Goal: Task Accomplishment & Management: Manage account settings

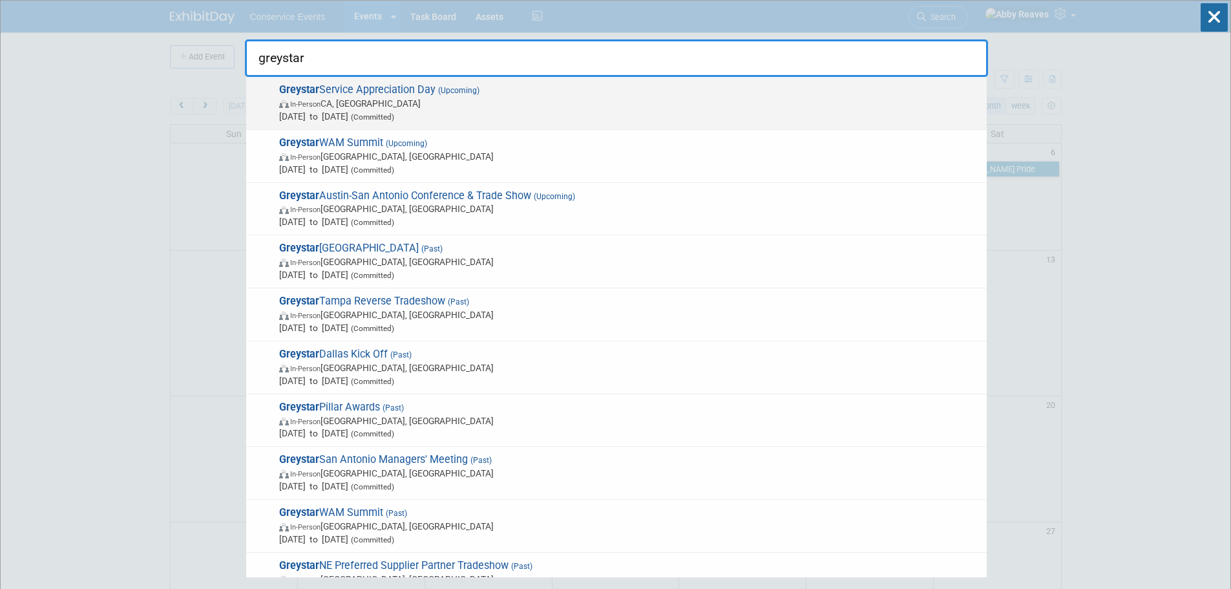
type input "greystar"
click at [633, 114] on span "Oct 2, 2025 to Oct 2, 2025 (Committed)" at bounding box center [629, 116] width 701 height 13
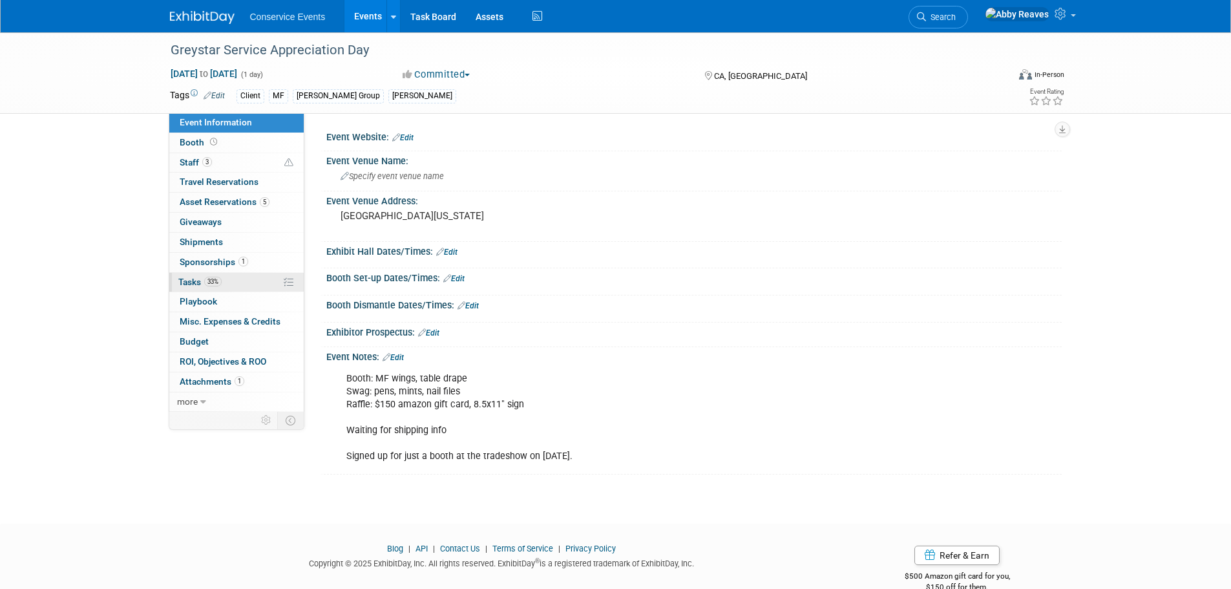
click at [244, 287] on link "33% Tasks 33%" at bounding box center [236, 282] width 134 height 19
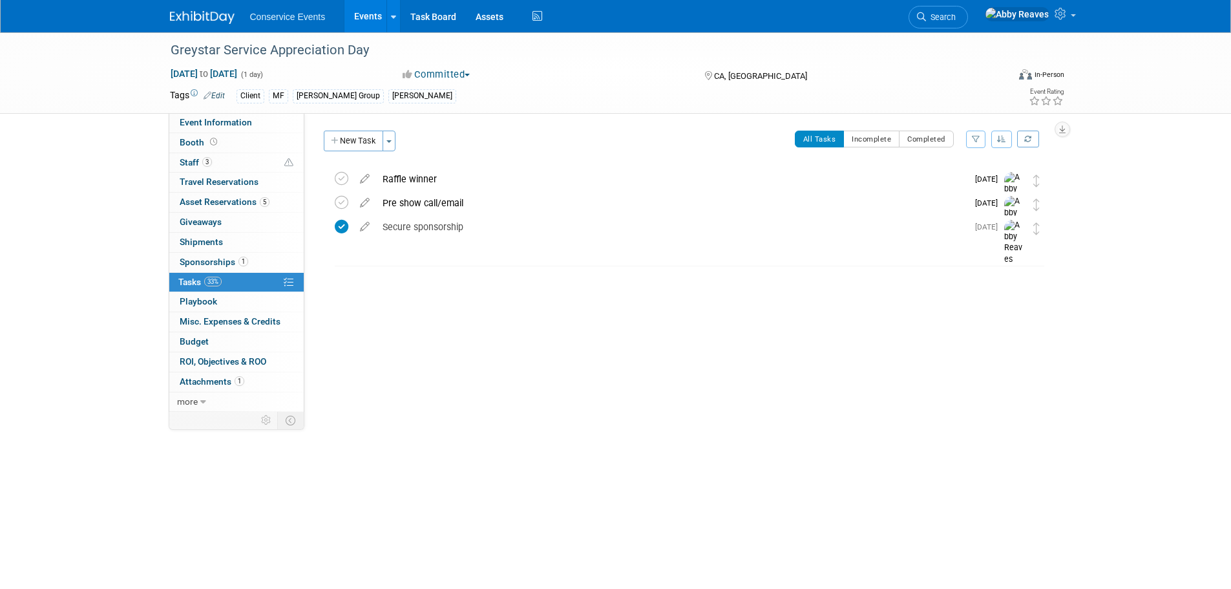
drag, startPoint x: 277, startPoint y: 121, endPoint x: 406, endPoint y: 165, distance: 135.7
click at [277, 121] on link "Event Information" at bounding box center [236, 122] width 134 height 19
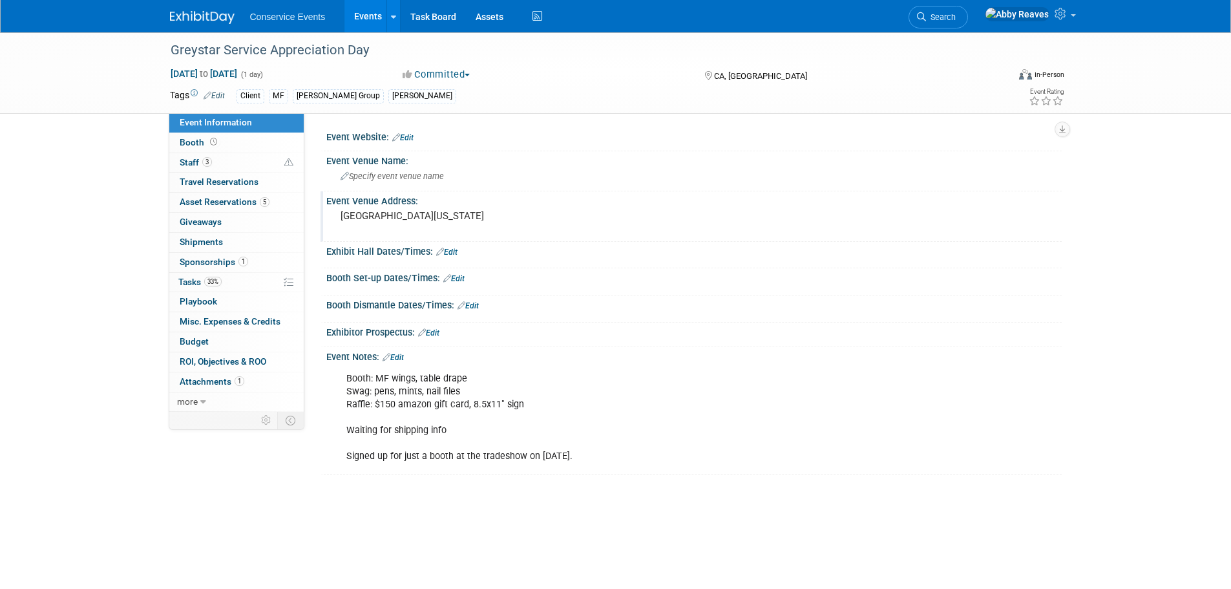
click at [464, 213] on pre "Northern California" at bounding box center [480, 216] width 278 height 12
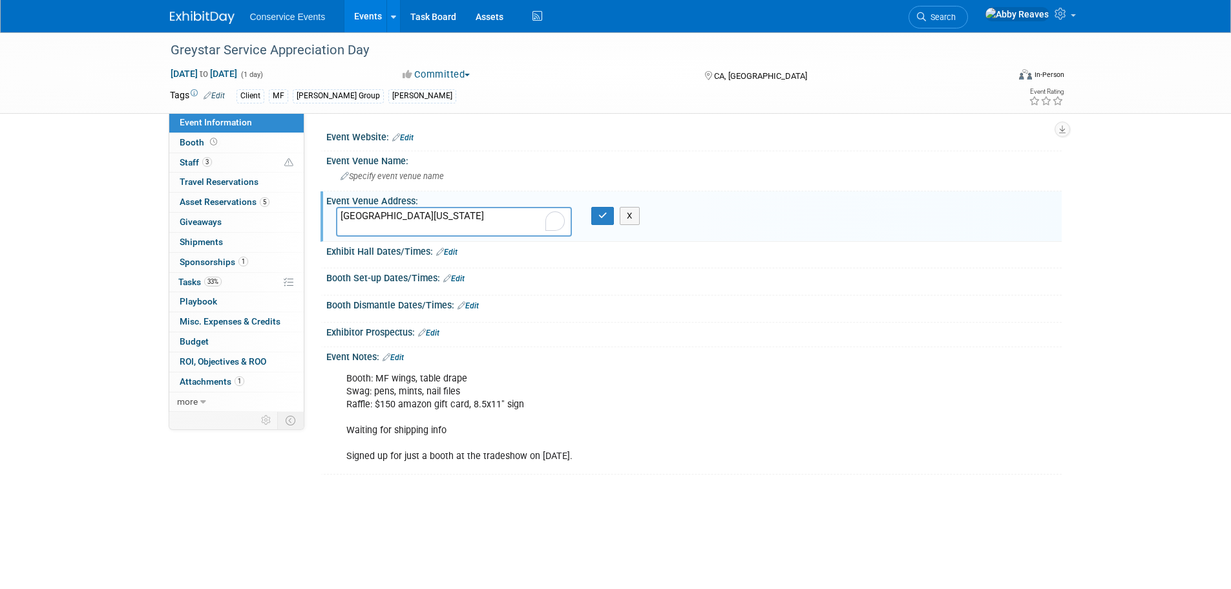
drag, startPoint x: 461, startPoint y: 214, endPoint x: 308, endPoint y: 219, distance: 153.9
click at [308, 219] on div "Event Website: Edit Event Venue Name: Specify event venue name Northern Califor…" at bounding box center [682, 262] width 757 height 299
click at [511, 215] on textarea "Heather Farm Park, 301 N Carlos Drive, Walnut Creek, CA 94598" at bounding box center [454, 222] width 236 height 30
drag, startPoint x: 419, startPoint y: 212, endPoint x: 297, endPoint y: 223, distance: 122.6
click at [297, 223] on div "Event Information Event Info Booth Booth 3 Staff 3 Staff 0 Travel Reservations …" at bounding box center [615, 253] width 911 height 442
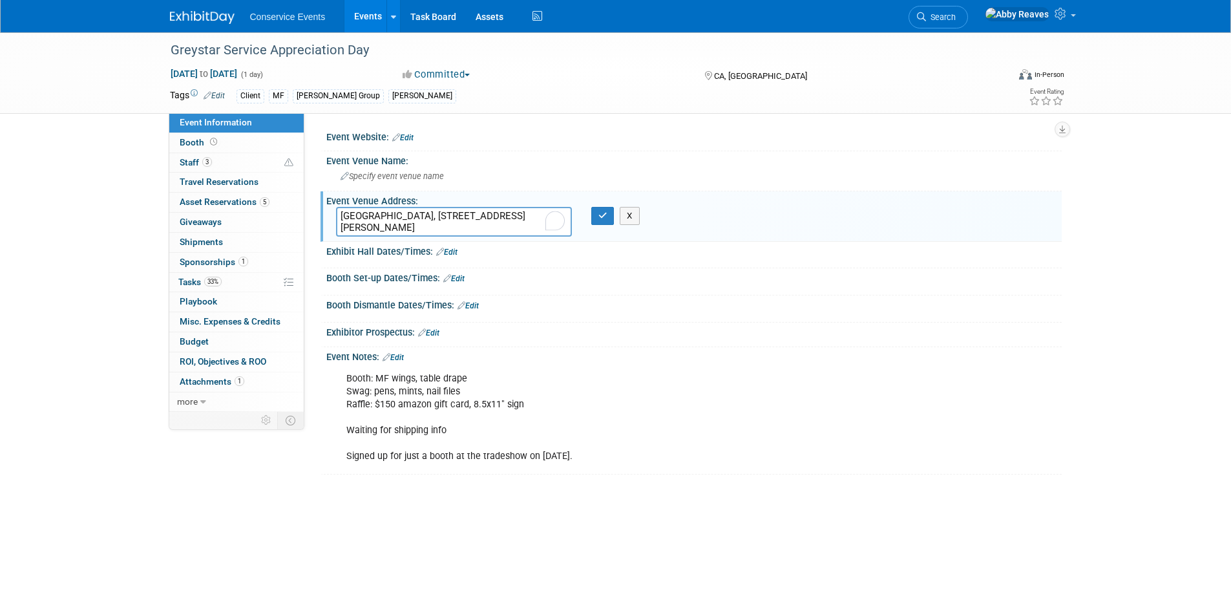
click at [381, 215] on textarea "Heather Farm Park, 301 N Carlos Drive Walnut Creek, CA 94598" at bounding box center [454, 222] width 236 height 30
drag, startPoint x: 419, startPoint y: 216, endPoint x: 332, endPoint y: 218, distance: 87.9
click at [332, 218] on div "Heather Farm Park, 301 N Carlos Drive Walnut Creek, CA 94598" at bounding box center [453, 222] width 255 height 30
click at [427, 214] on textarea "Heather Farm Park, 301 N Carlos Drive Walnut Creek, CA 94598" at bounding box center [454, 222] width 236 height 30
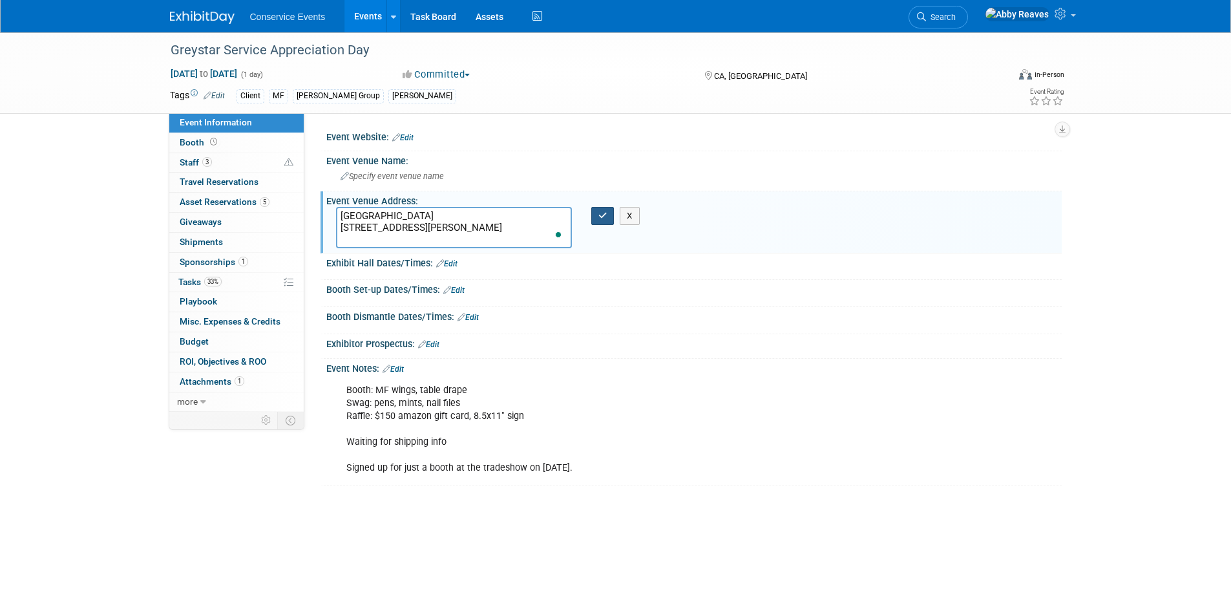
type textarea "Heather Farm Park 301 N Carlos Drive Walnut Creek, CA 94598"
click at [595, 218] on button "button" at bounding box center [602, 216] width 23 height 18
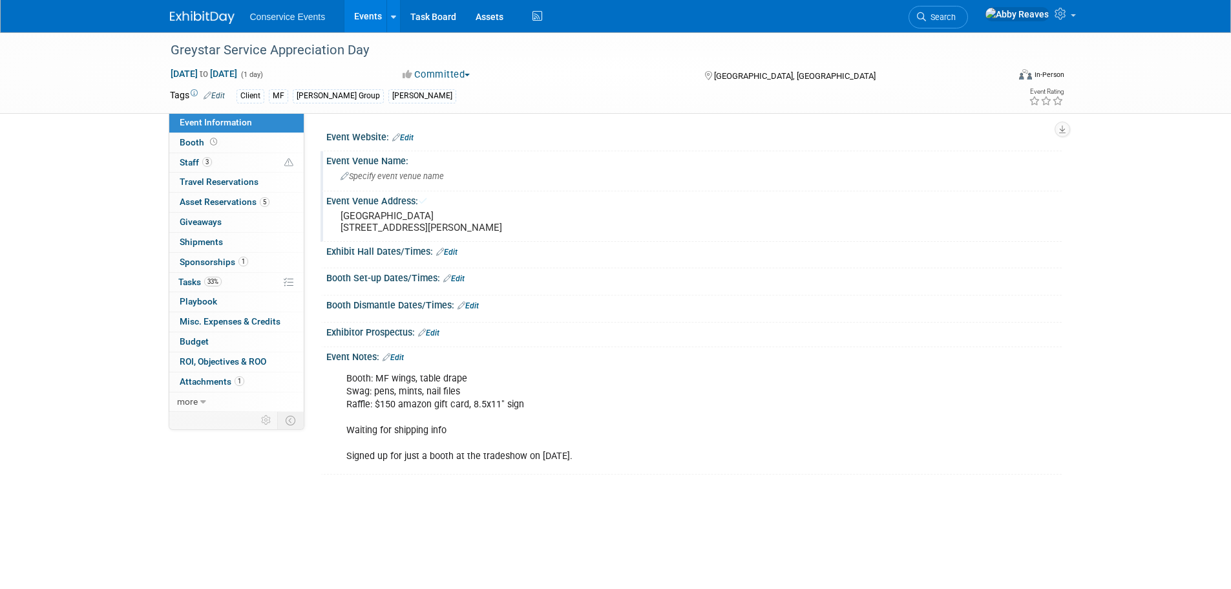
click at [495, 174] on div "Specify event venue name" at bounding box center [694, 176] width 716 height 20
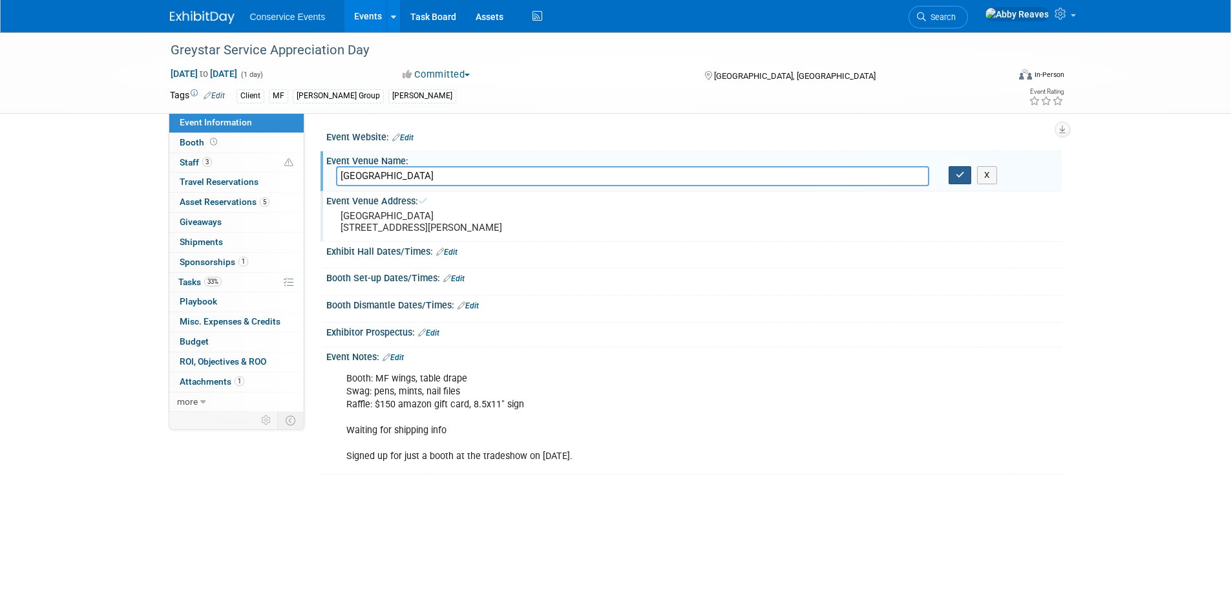
type input "Heather Farm Park"
click at [963, 181] on button "button" at bounding box center [960, 175] width 23 height 18
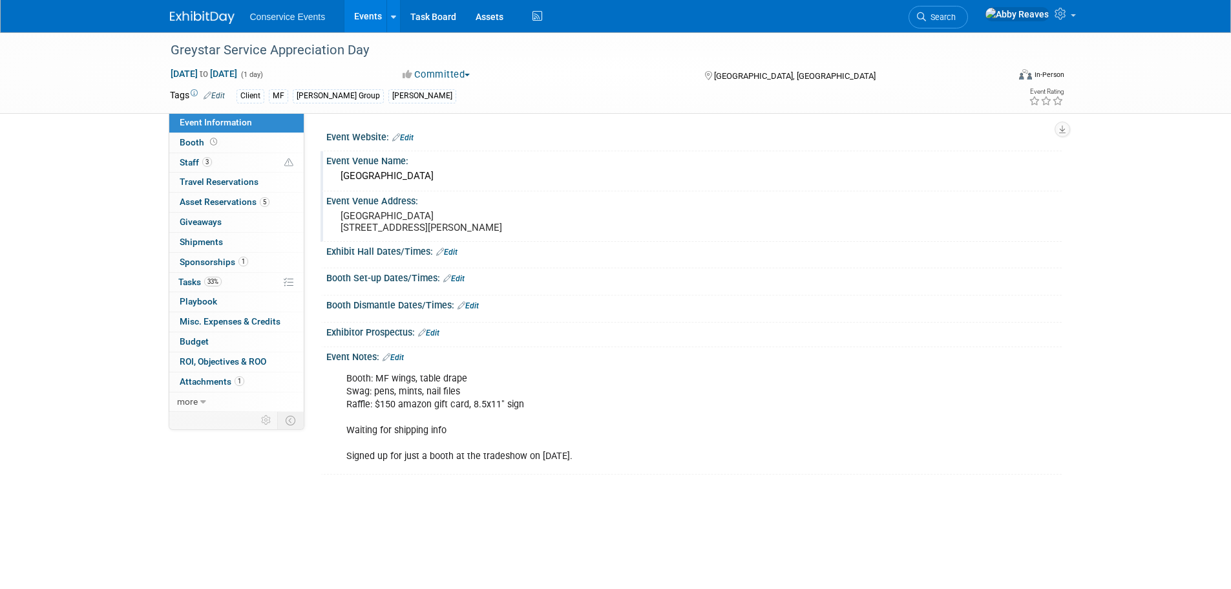
click at [400, 362] on link "Edit" at bounding box center [393, 357] width 21 height 9
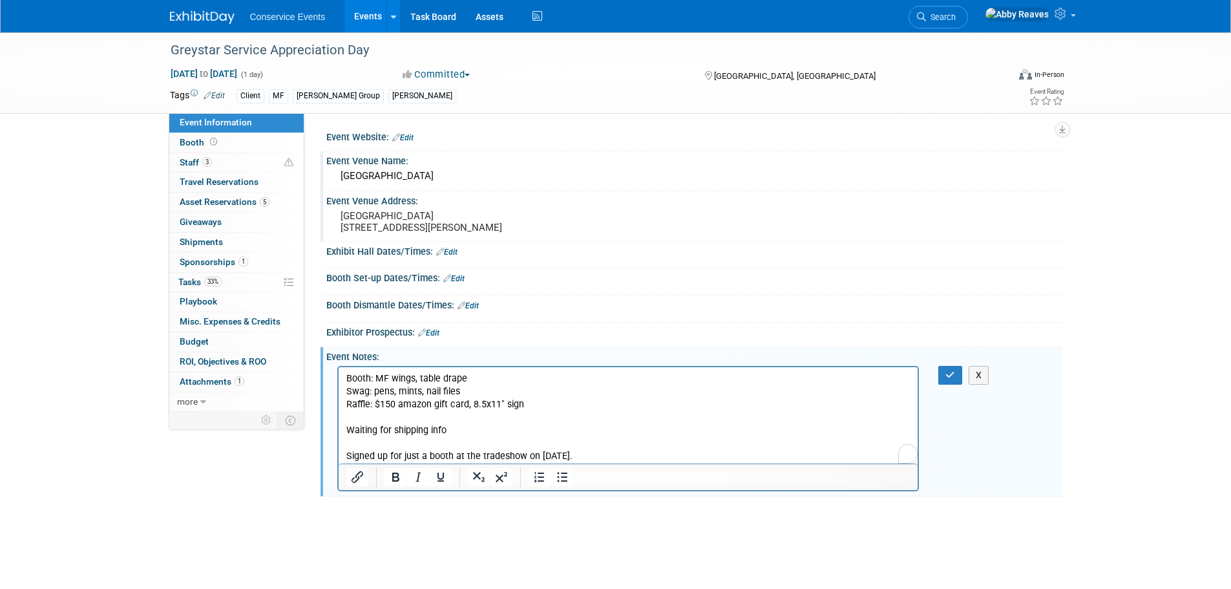
click at [601, 455] on p "Booth: MF wings, table drape Swag: pens, mints, nail files Raffle: $150 amazon …" at bounding box center [628, 417] width 565 height 91
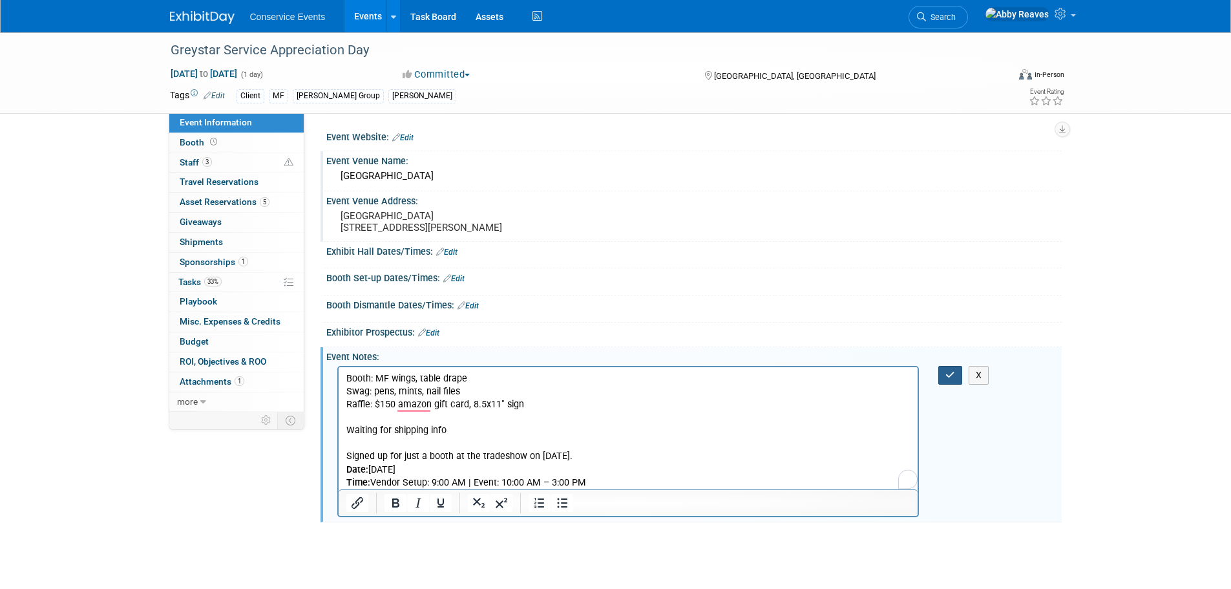
click at [945, 385] on button "button" at bounding box center [950, 375] width 24 height 19
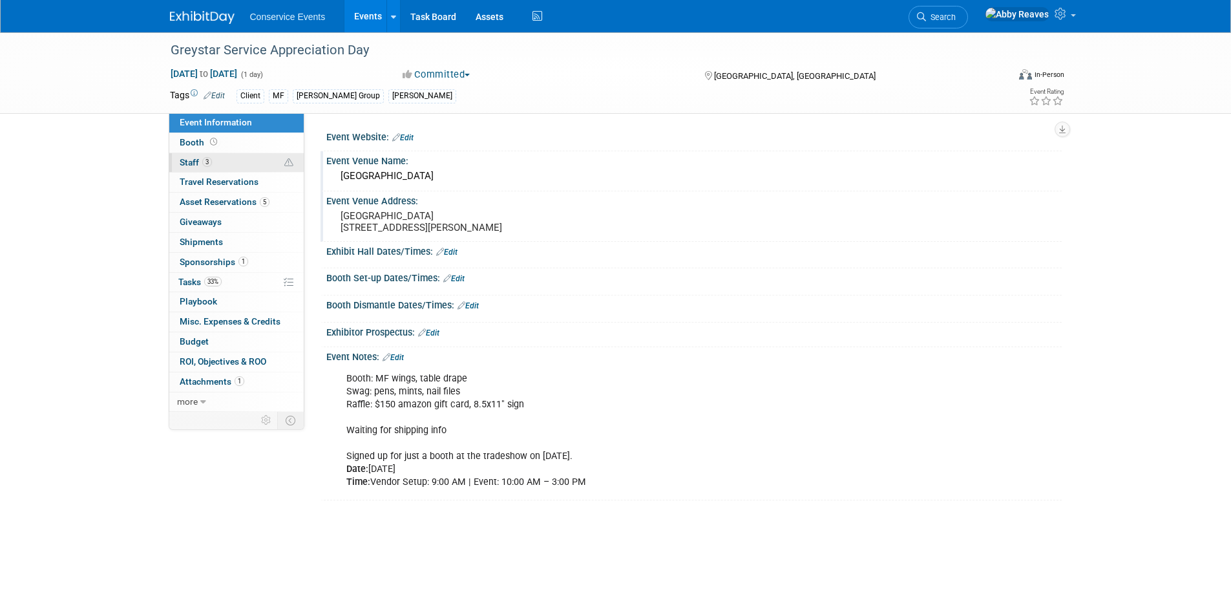
click at [233, 160] on link "3 Staff 3" at bounding box center [236, 162] width 134 height 19
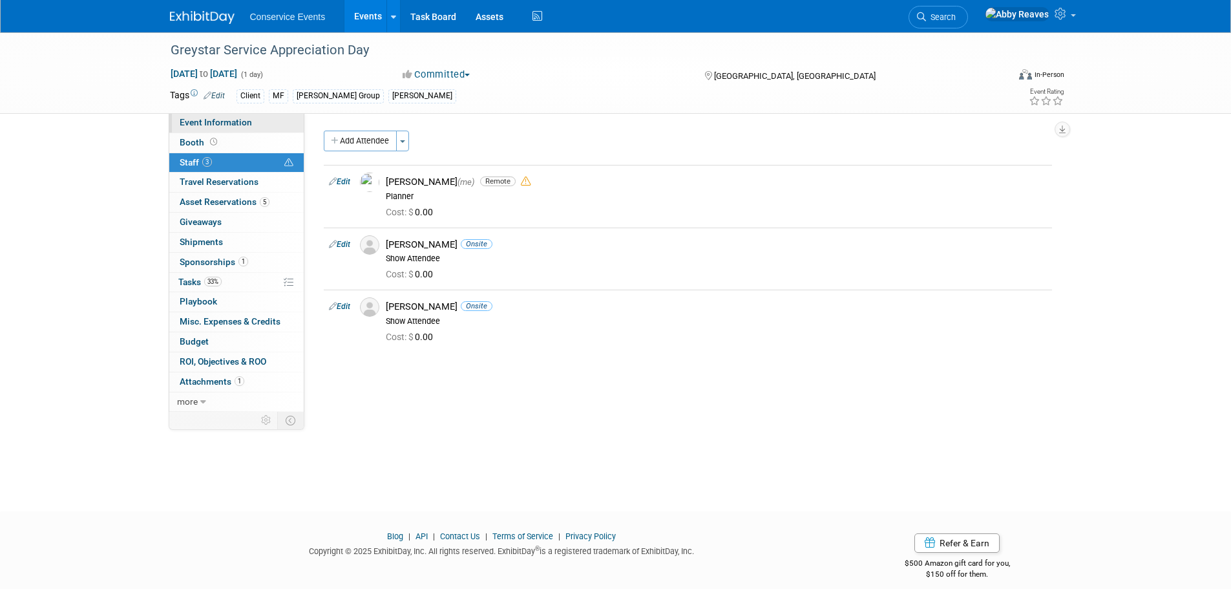
click at [226, 125] on span "Event Information" at bounding box center [216, 122] width 72 height 10
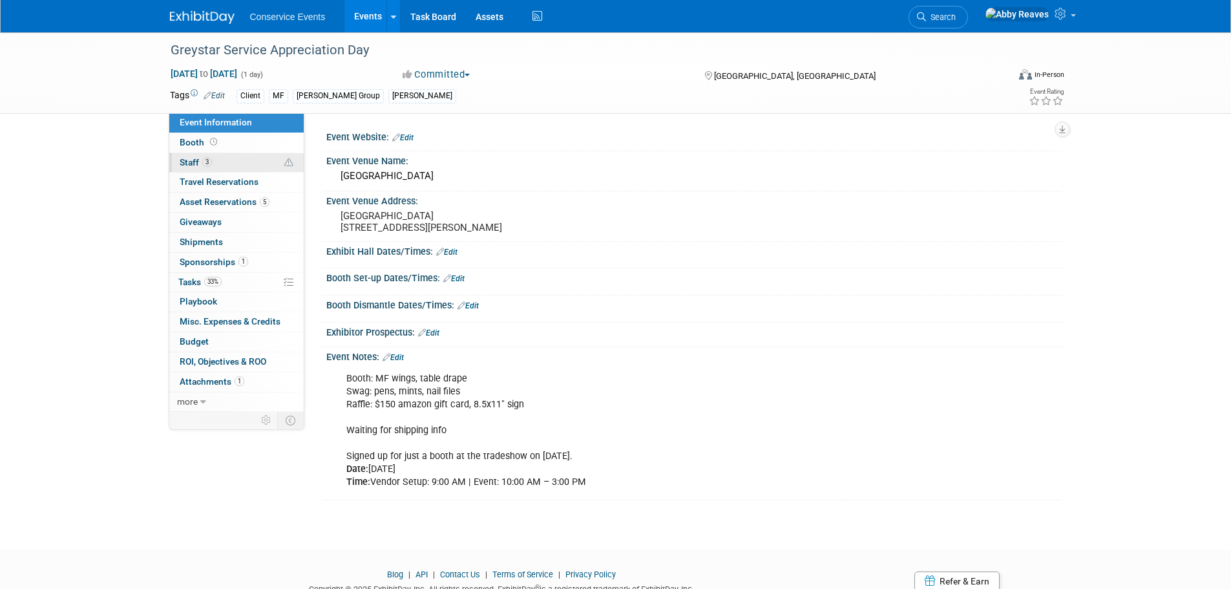
click at [198, 167] on link "3 Staff 3" at bounding box center [236, 162] width 134 height 19
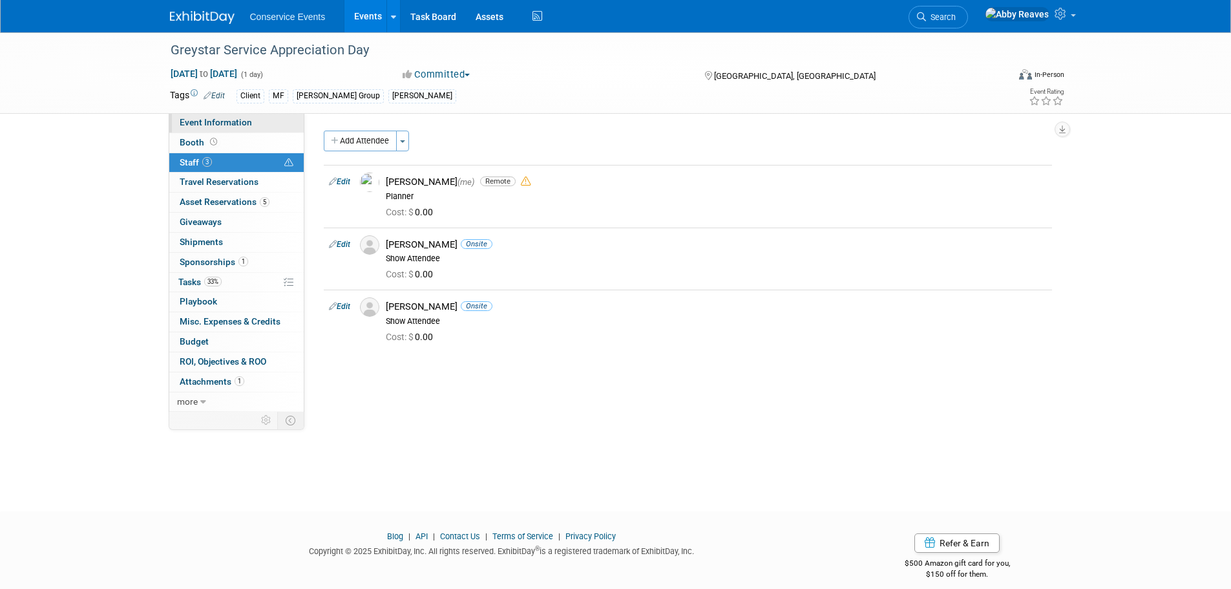
click at [215, 121] on span "Event Information" at bounding box center [216, 122] width 72 height 10
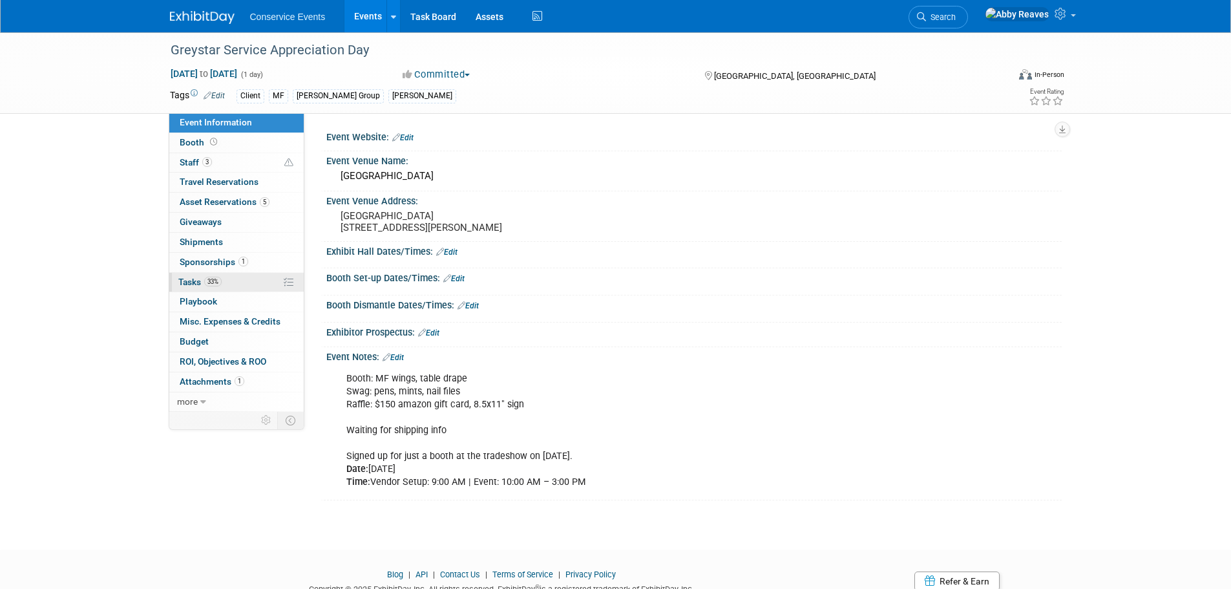
click at [256, 281] on link "33% Tasks 33%" at bounding box center [236, 282] width 134 height 19
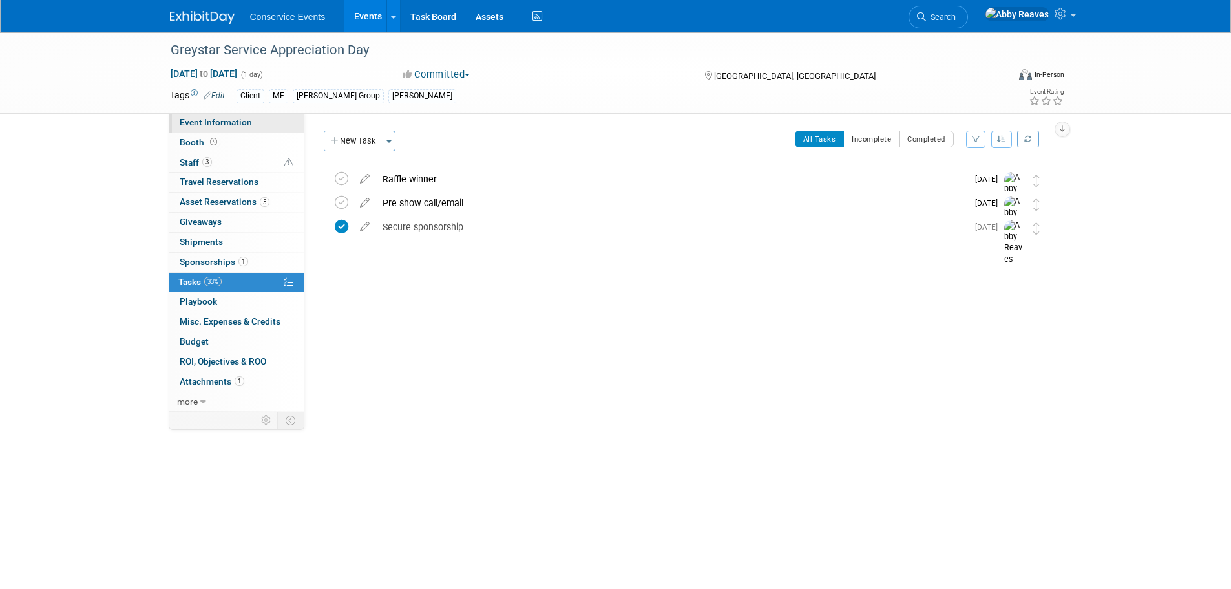
click at [274, 118] on link "Event Information" at bounding box center [236, 122] width 134 height 19
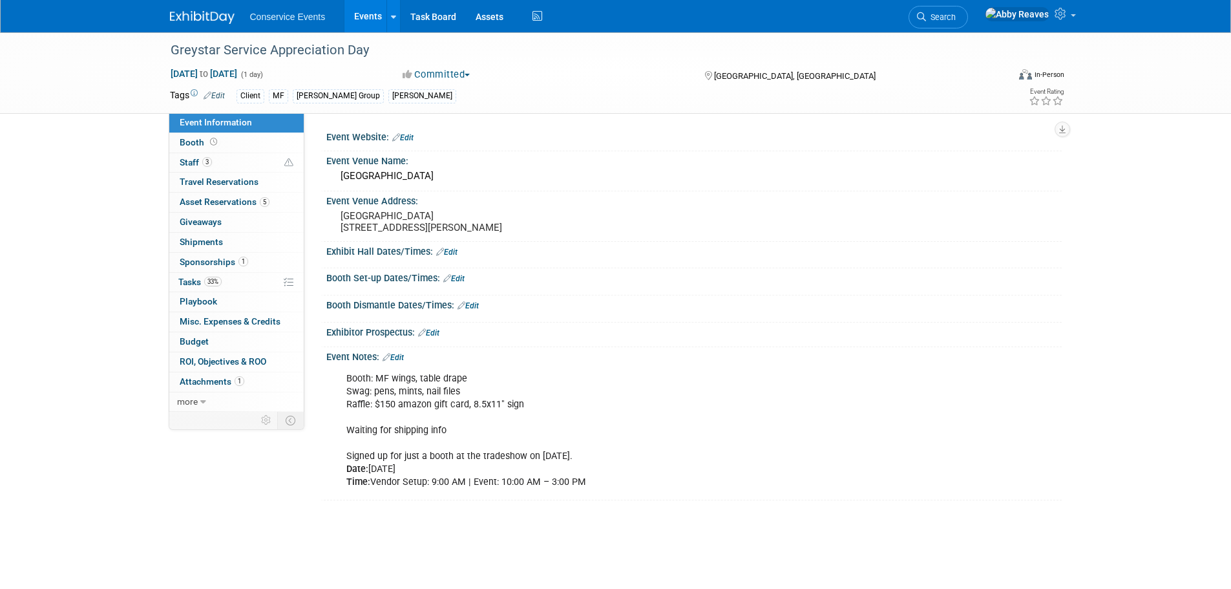
click at [436, 436] on div "Booth: MF wings, table drape Swag: pens, mints, nail files Raffle: $150 amazon …" at bounding box center [628, 431] width 582 height 130
click at [399, 362] on link "Edit" at bounding box center [393, 357] width 21 height 9
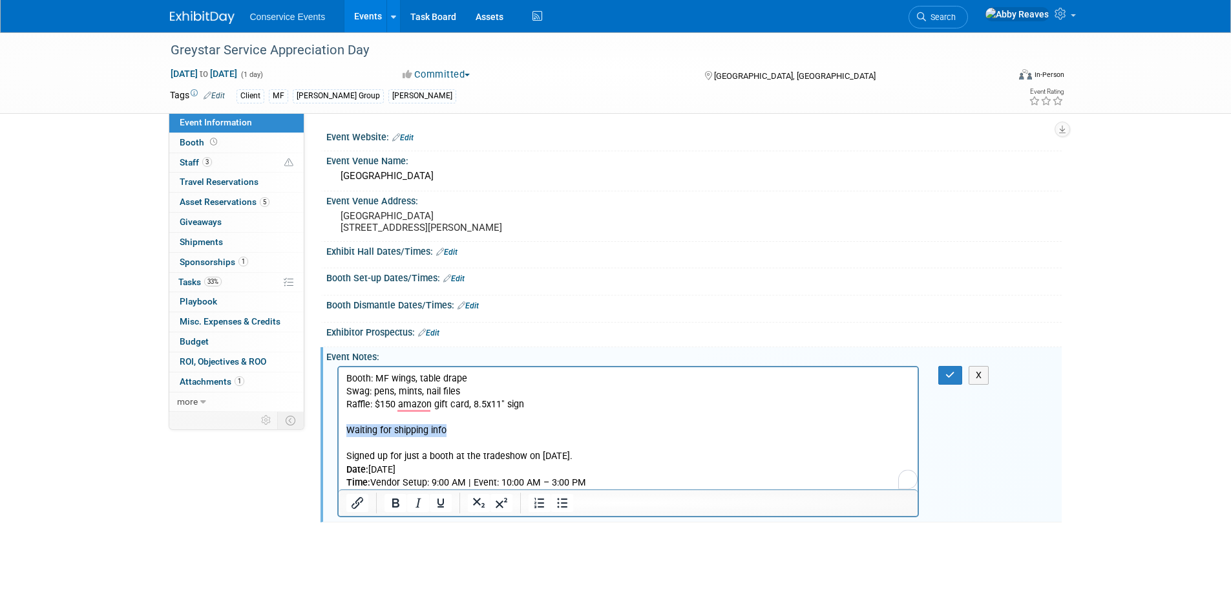
drag, startPoint x: 451, startPoint y: 426, endPoint x: 322, endPoint y: 427, distance: 129.3
click at [338, 427] on html "Booth: MF wings, table drape Swag: pens, mints, nail files Raffle: $150 amazon …" at bounding box center [628, 427] width 580 height 122
click at [950, 379] on icon "button" at bounding box center [950, 374] width 10 height 9
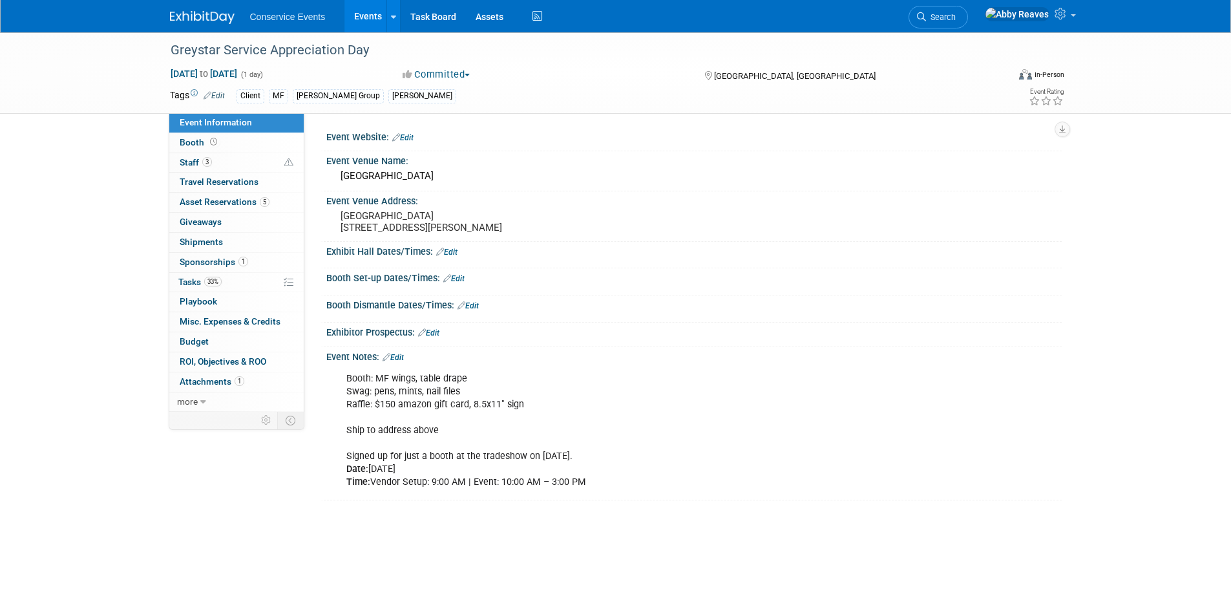
click at [397, 362] on link "Edit" at bounding box center [393, 357] width 21 height 9
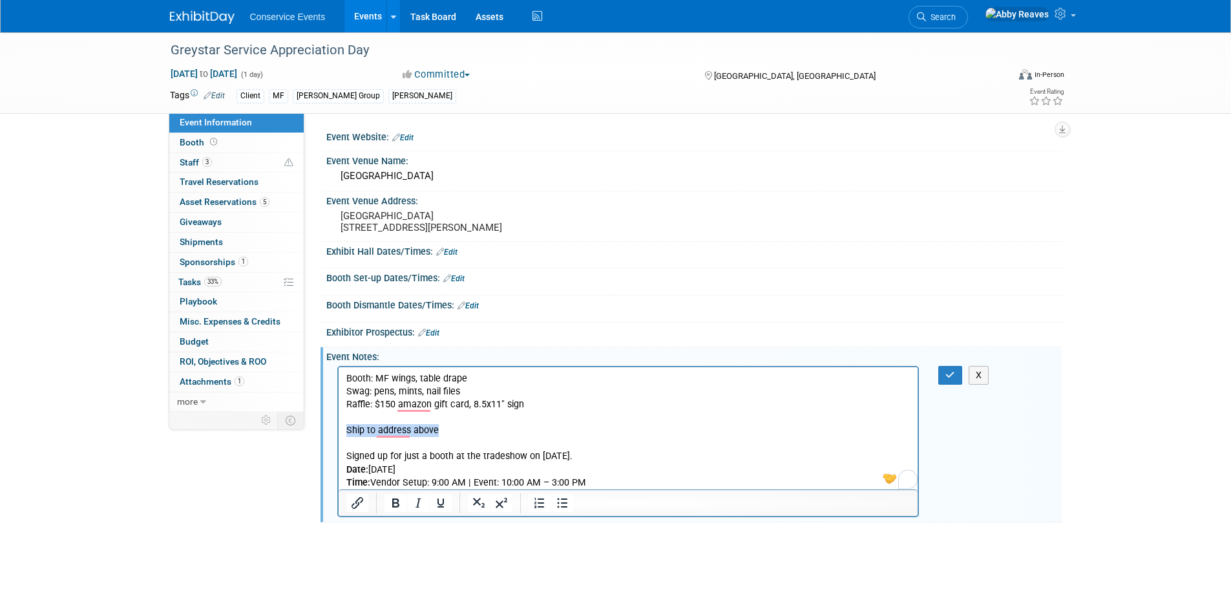
drag, startPoint x: 441, startPoint y: 430, endPoint x: 339, endPoint y: 434, distance: 101.5
click at [339, 434] on html "Booth: MF wings, table drape Swag: pens, mints, nail files Raffle: $150 amazon …" at bounding box center [628, 427] width 580 height 122
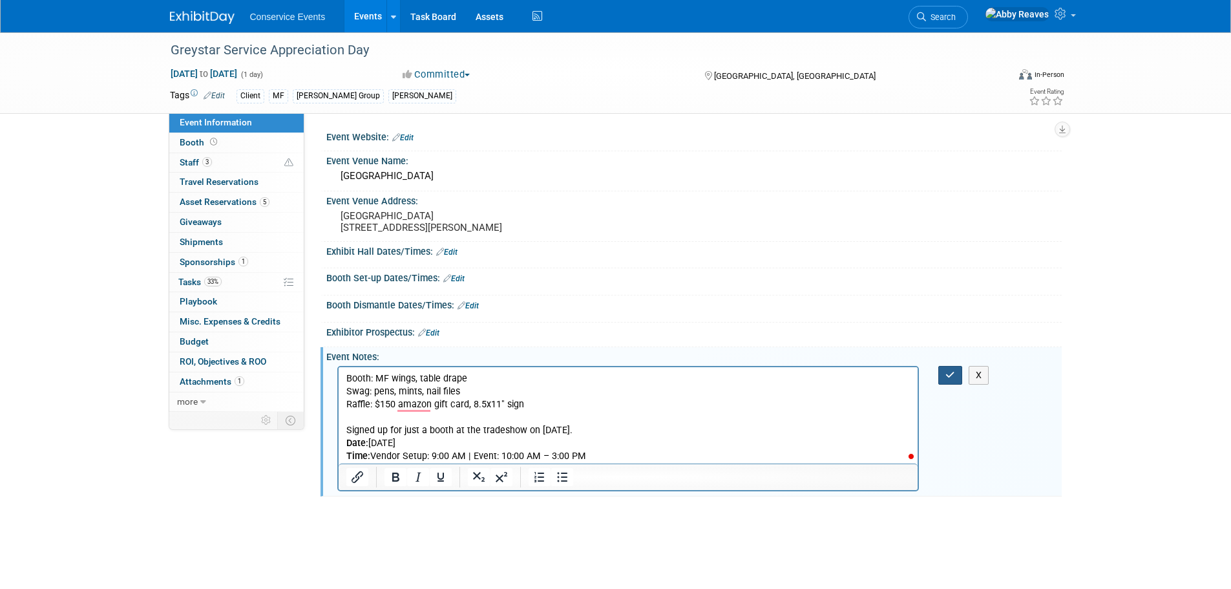
click at [956, 383] on button "button" at bounding box center [950, 375] width 24 height 19
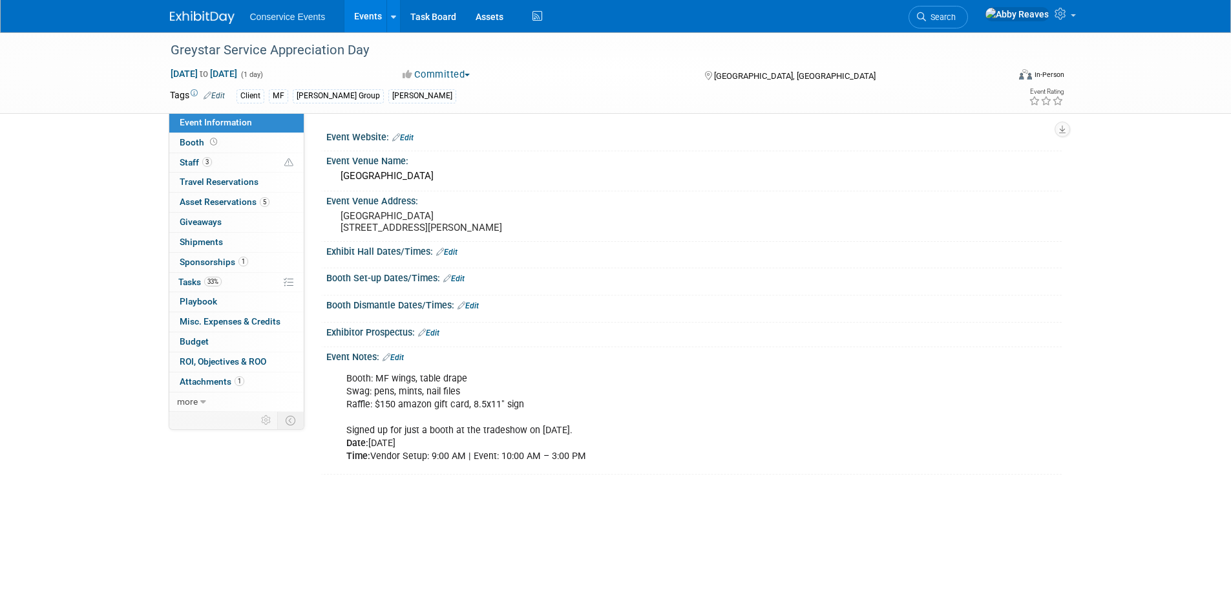
click at [365, 11] on link "Events" at bounding box center [367, 16] width 47 height 32
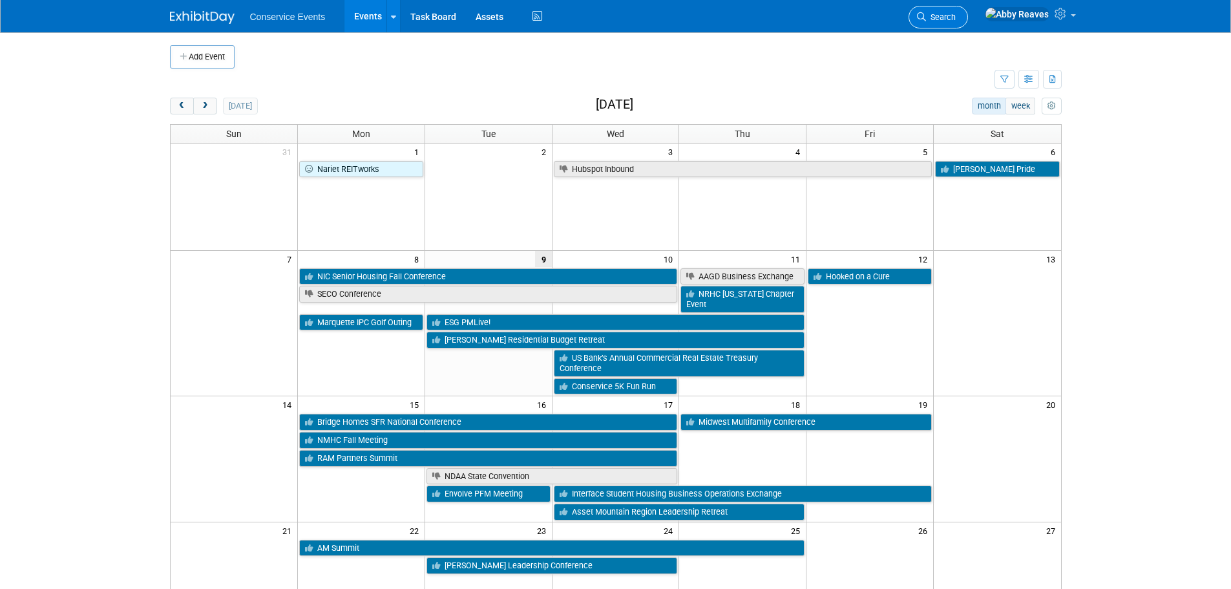
click at [956, 17] on span "Search" at bounding box center [941, 17] width 30 height 10
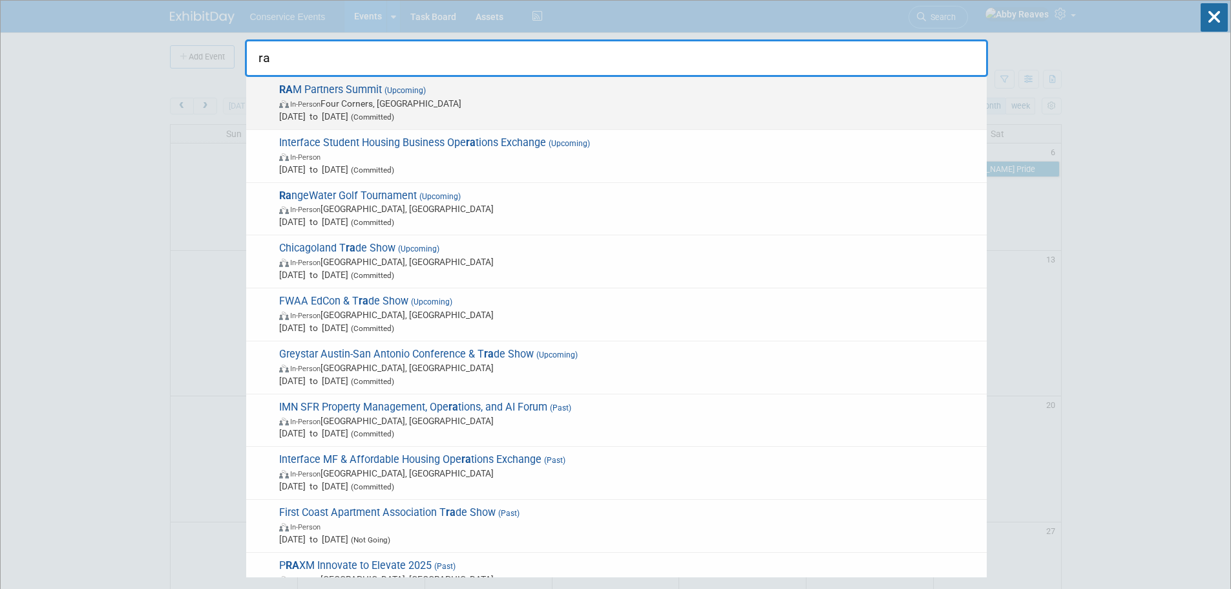
type input "ra"
click at [528, 120] on span "Sep 15, 2025 to Sep 17, 2025 (Committed)" at bounding box center [629, 116] width 701 height 13
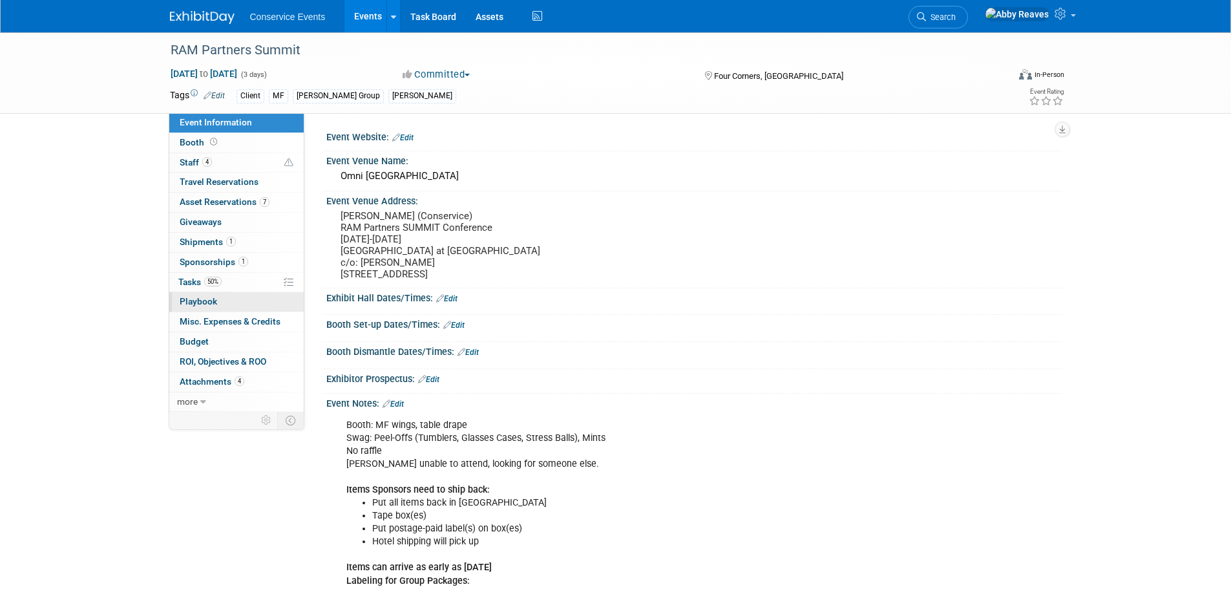
click at [248, 292] on link "0 Playbook 0" at bounding box center [236, 301] width 134 height 19
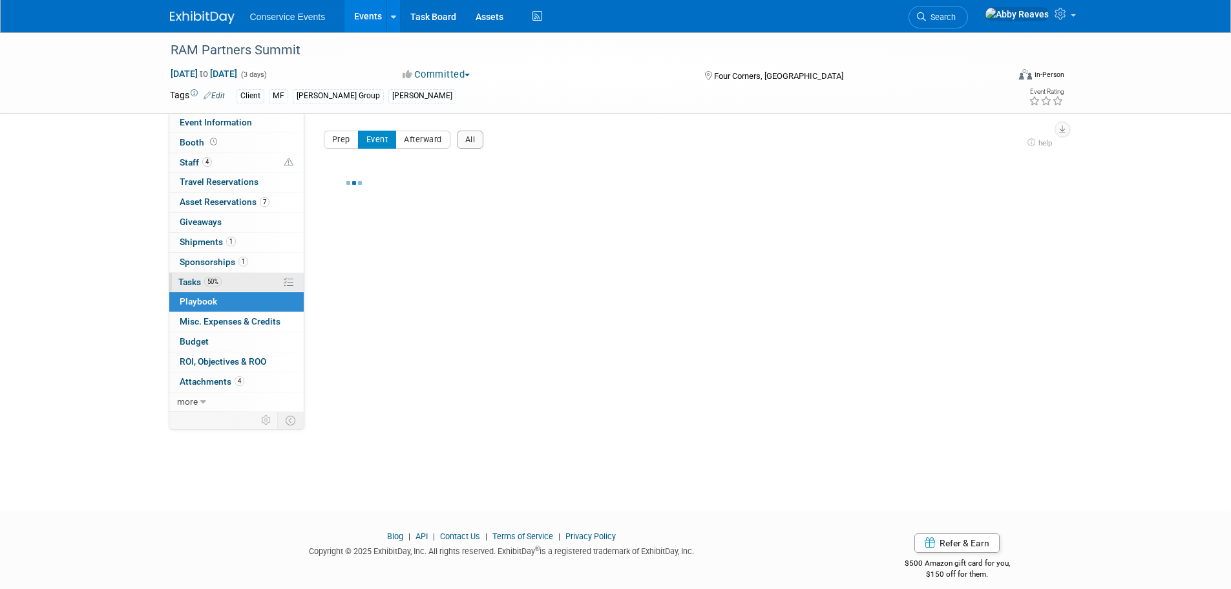
click at [236, 280] on link "50% Tasks 50%" at bounding box center [236, 282] width 134 height 19
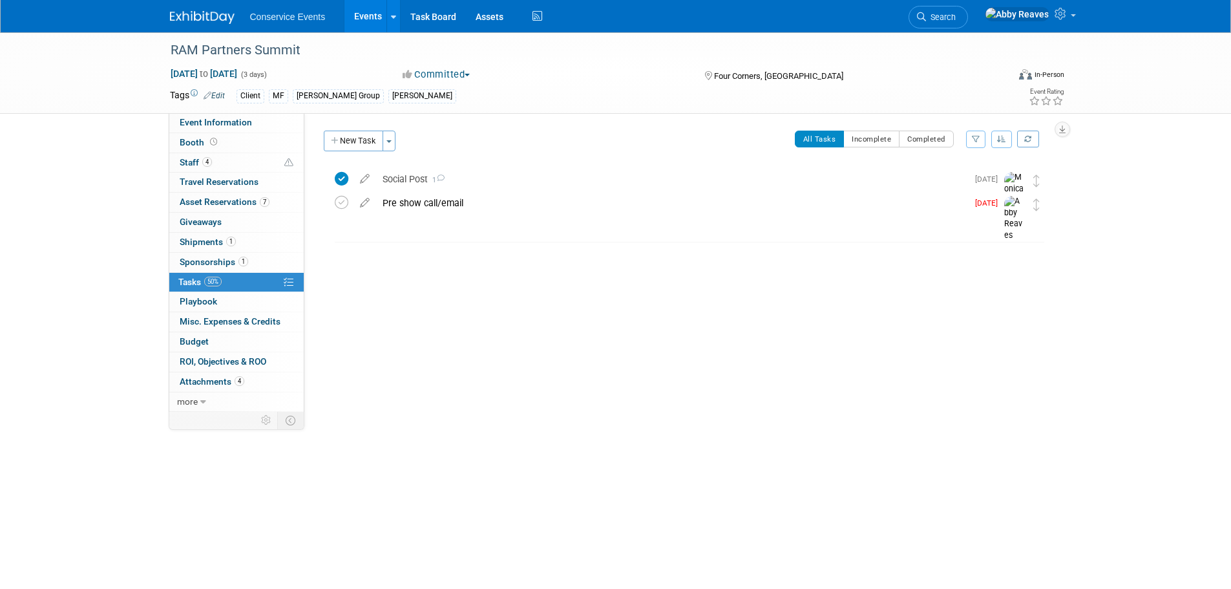
click at [365, 21] on link "Events" at bounding box center [367, 16] width 47 height 32
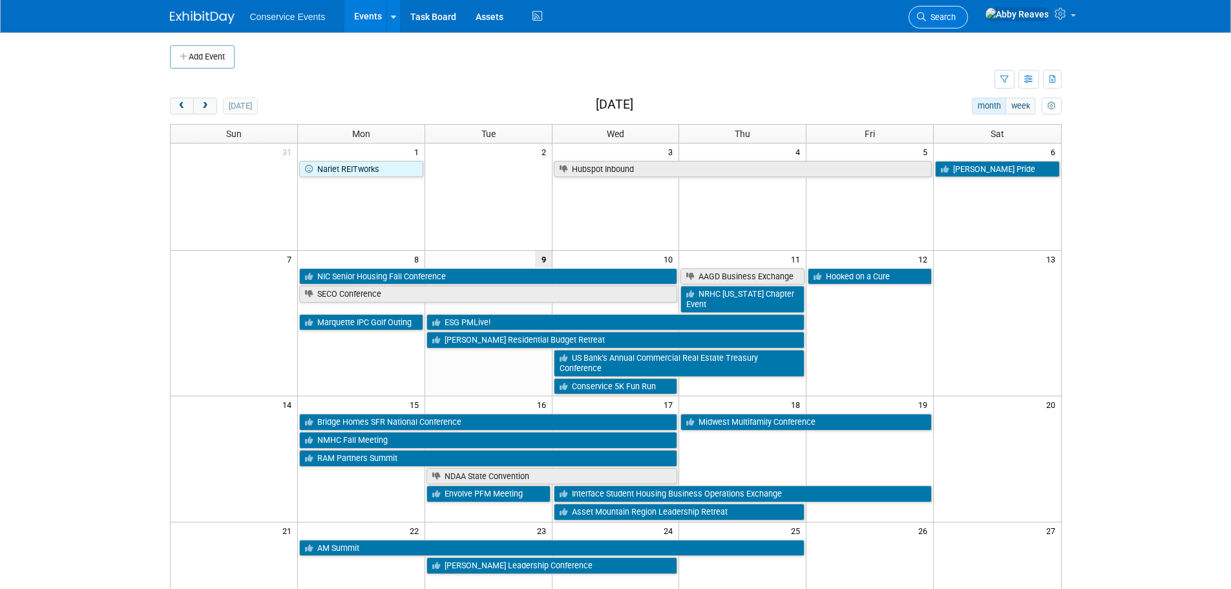
click at [953, 20] on link "Search" at bounding box center [938, 17] width 59 height 23
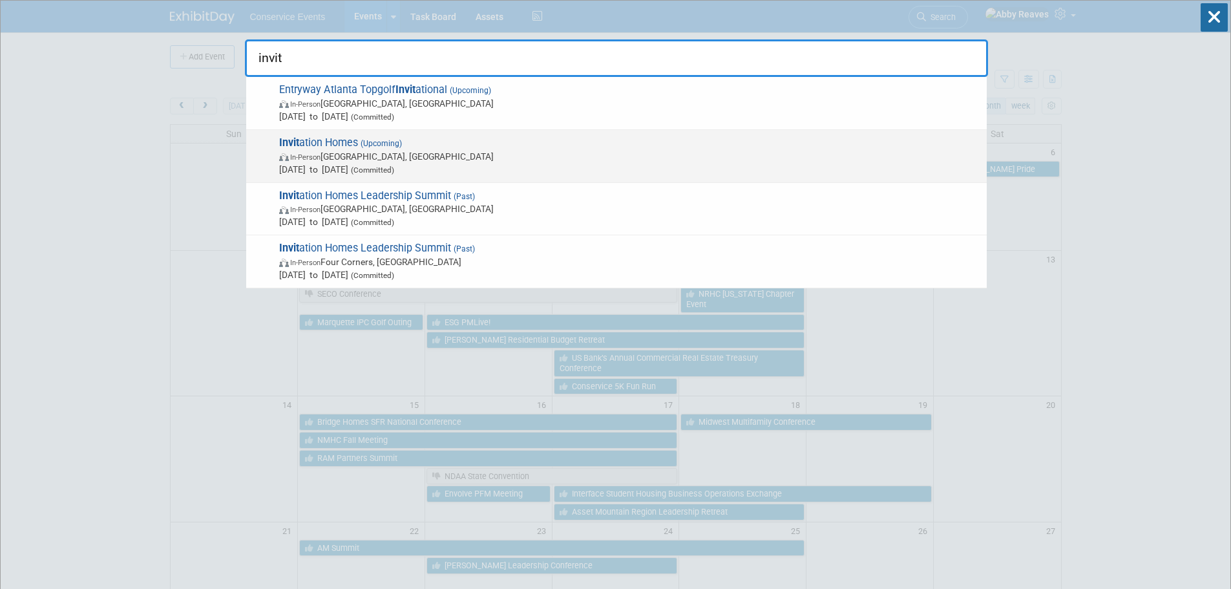
type input "invit"
click at [347, 164] on span "[DATE] to [DATE] (Committed)" at bounding box center [629, 169] width 701 height 13
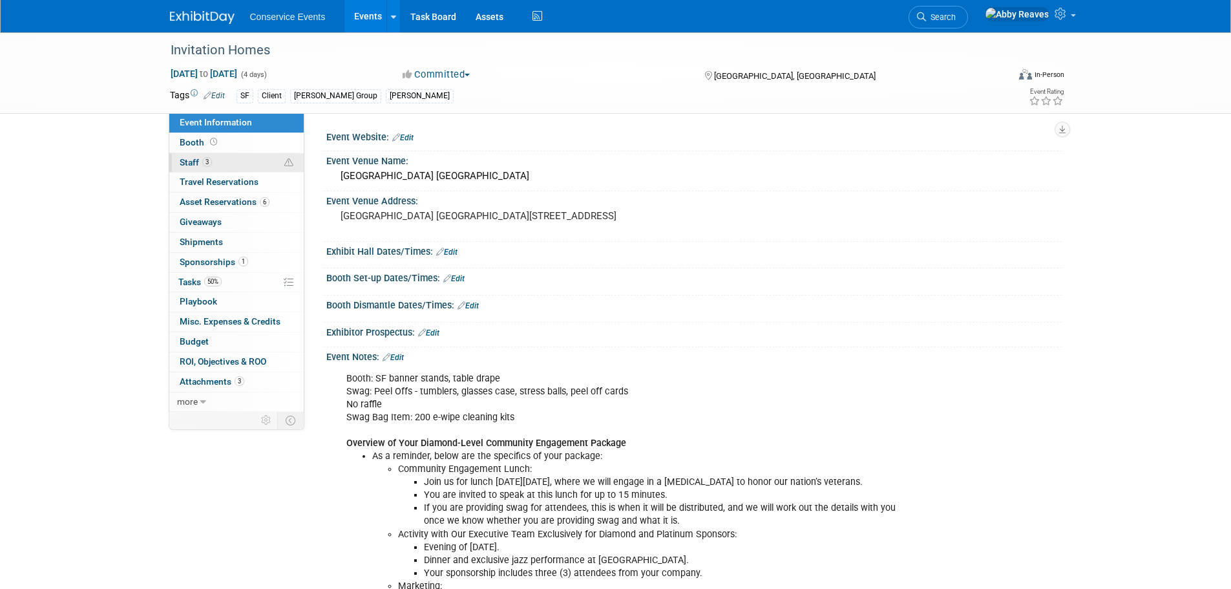
click at [240, 161] on link "3 Staff 3" at bounding box center [236, 162] width 134 height 19
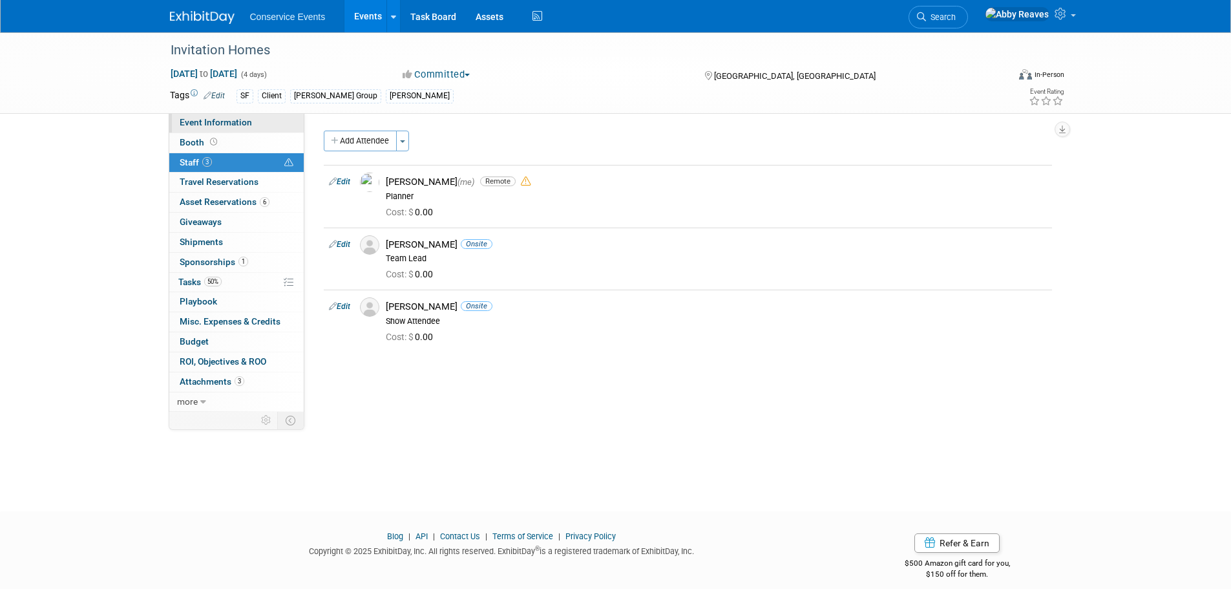
click at [250, 120] on link "Event Information" at bounding box center [236, 122] width 134 height 19
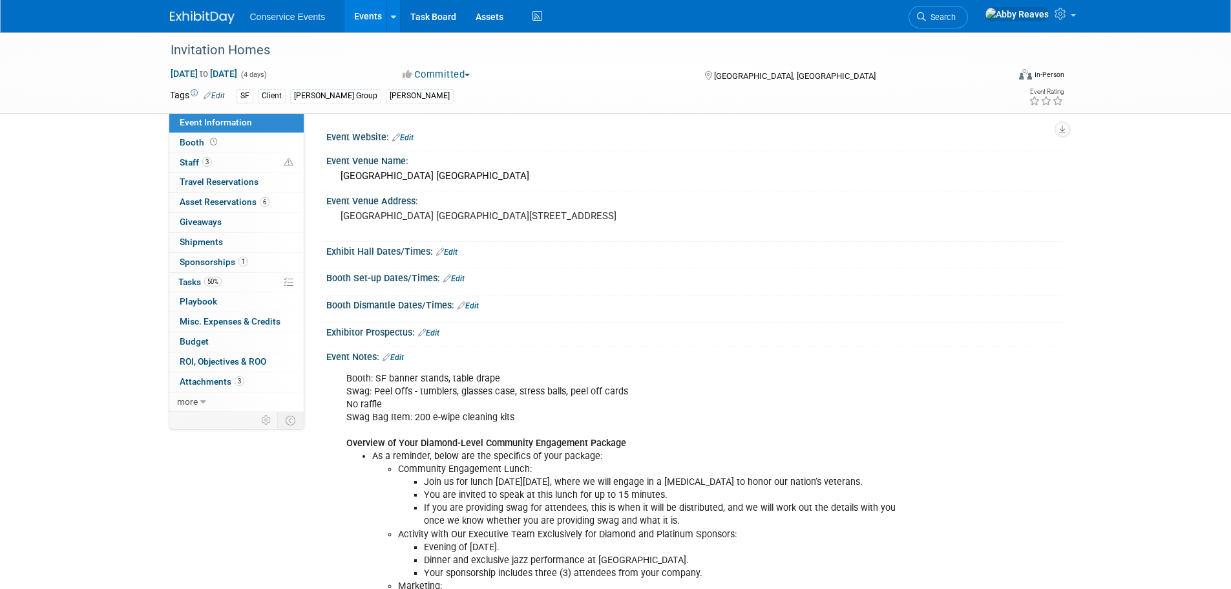
click at [353, 14] on link "Events" at bounding box center [367, 16] width 47 height 32
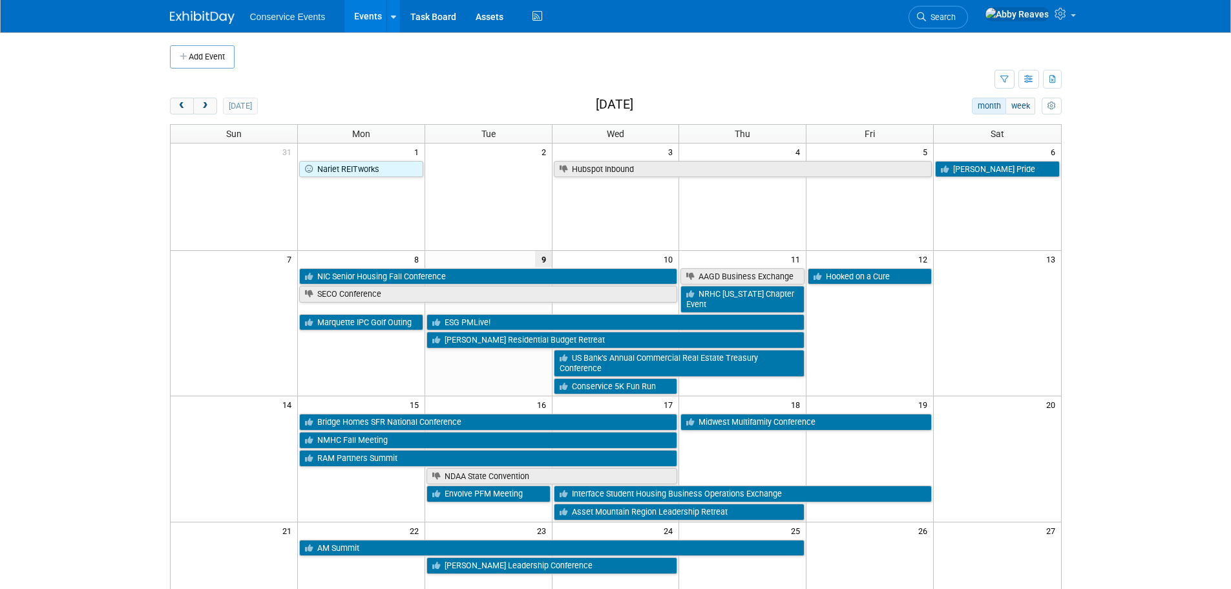
click at [96, 189] on body "Conservice Events Events Add Event Bulk Upload Events Shareable Event Boards Re…" at bounding box center [615, 294] width 1231 height 589
click at [968, 10] on link "Search" at bounding box center [938, 17] width 59 height 23
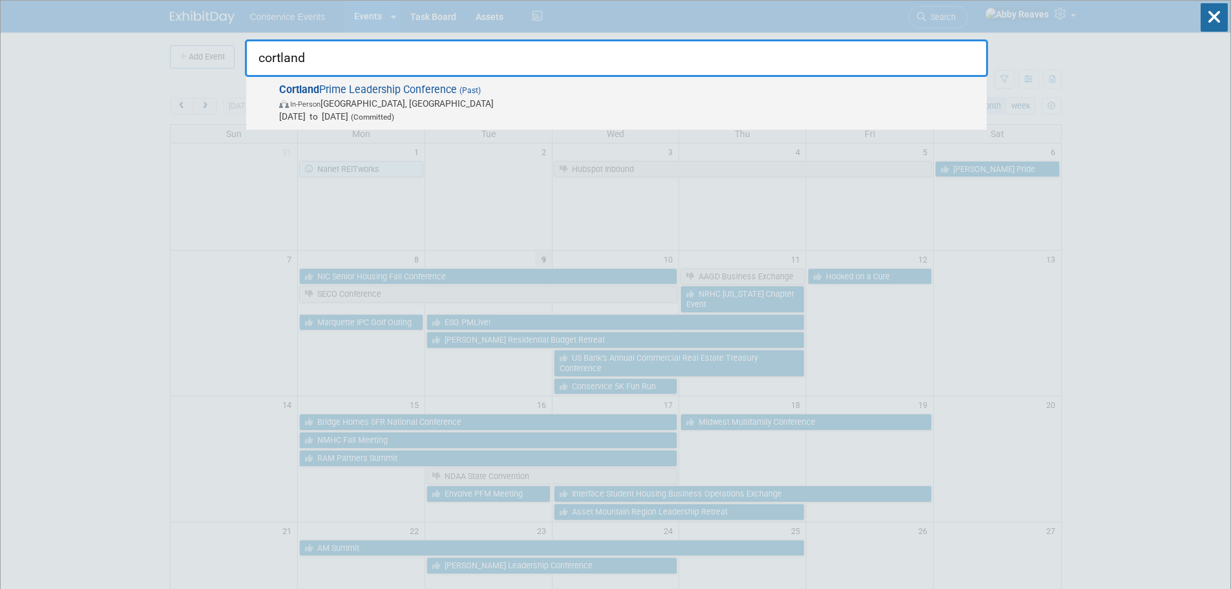
type input "cortland"
click at [804, 105] on span "In-Person [GEOGRAPHIC_DATA], [GEOGRAPHIC_DATA]" at bounding box center [629, 103] width 701 height 13
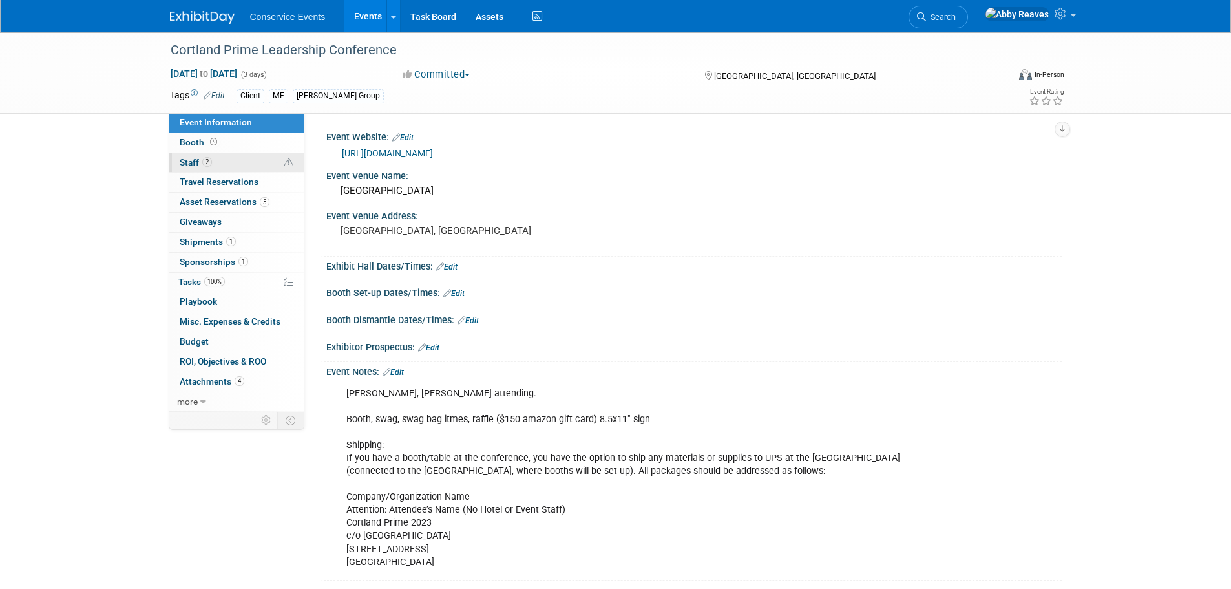
click at [235, 163] on link "2 Staff 2" at bounding box center [236, 162] width 134 height 19
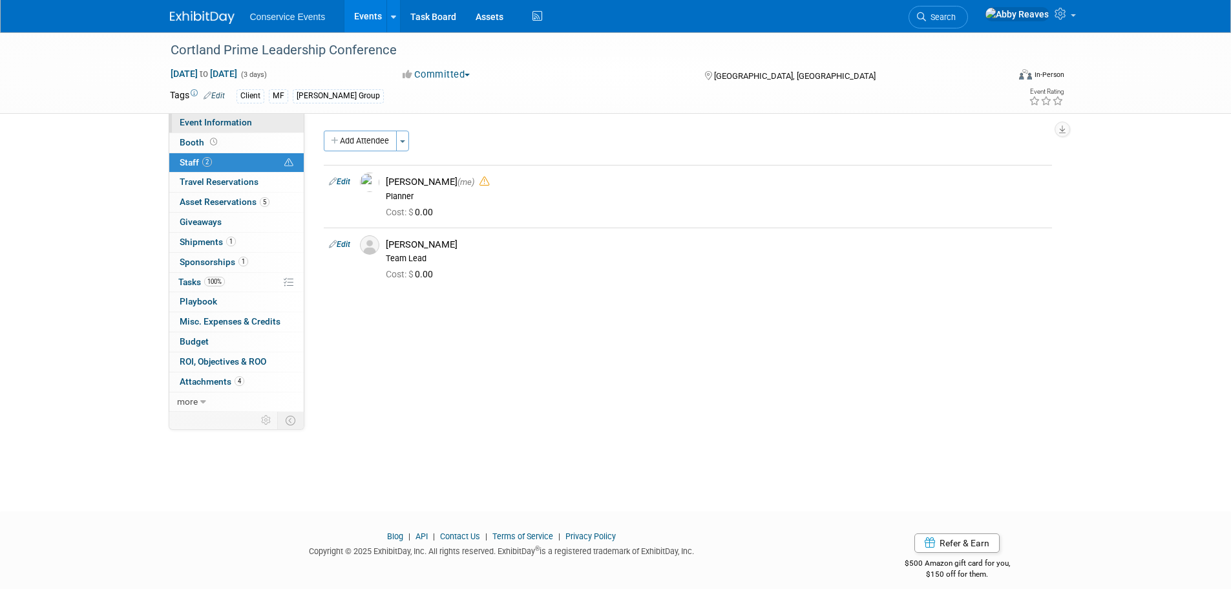
click at [242, 122] on span "Event Information" at bounding box center [216, 122] width 72 height 10
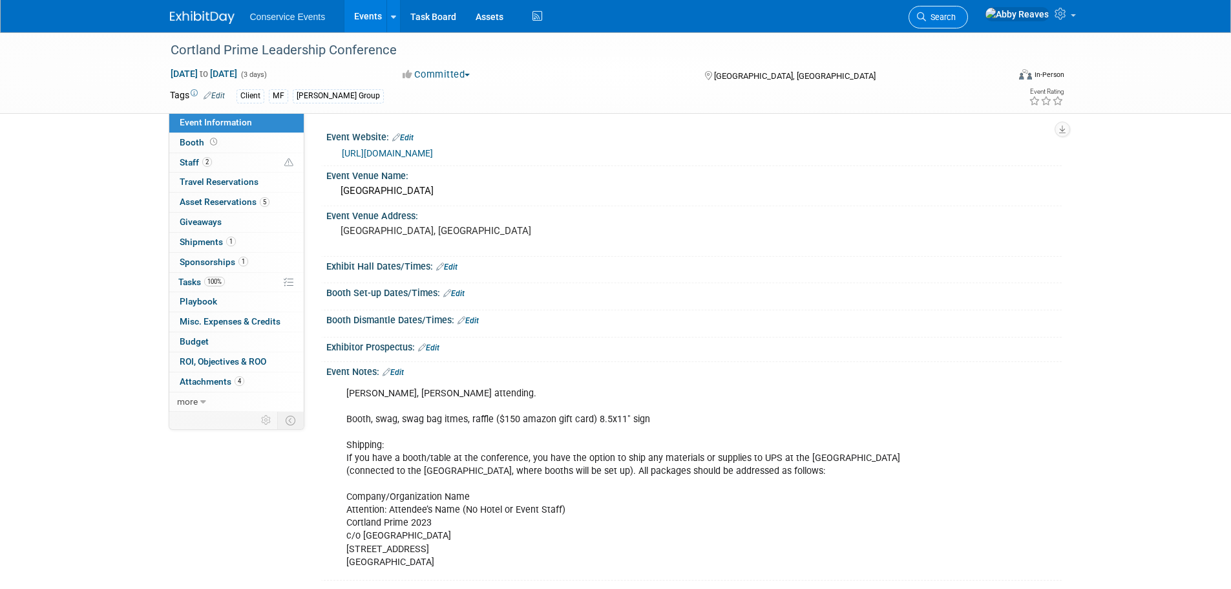
click at [961, 9] on link "Search" at bounding box center [938, 17] width 59 height 23
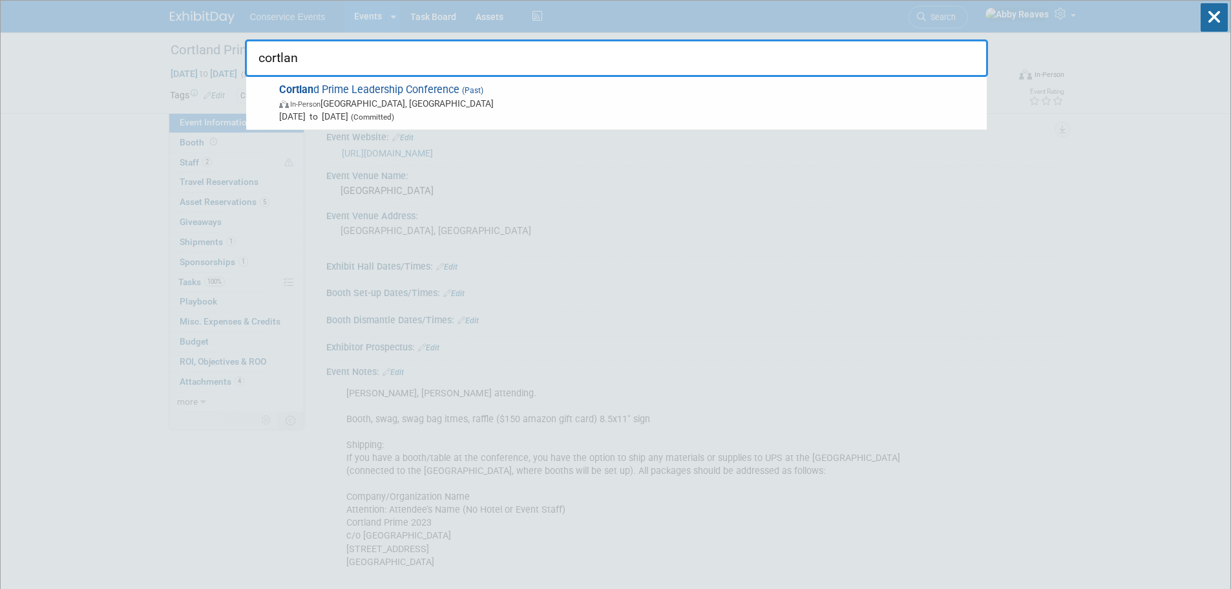
type input "cortlan"
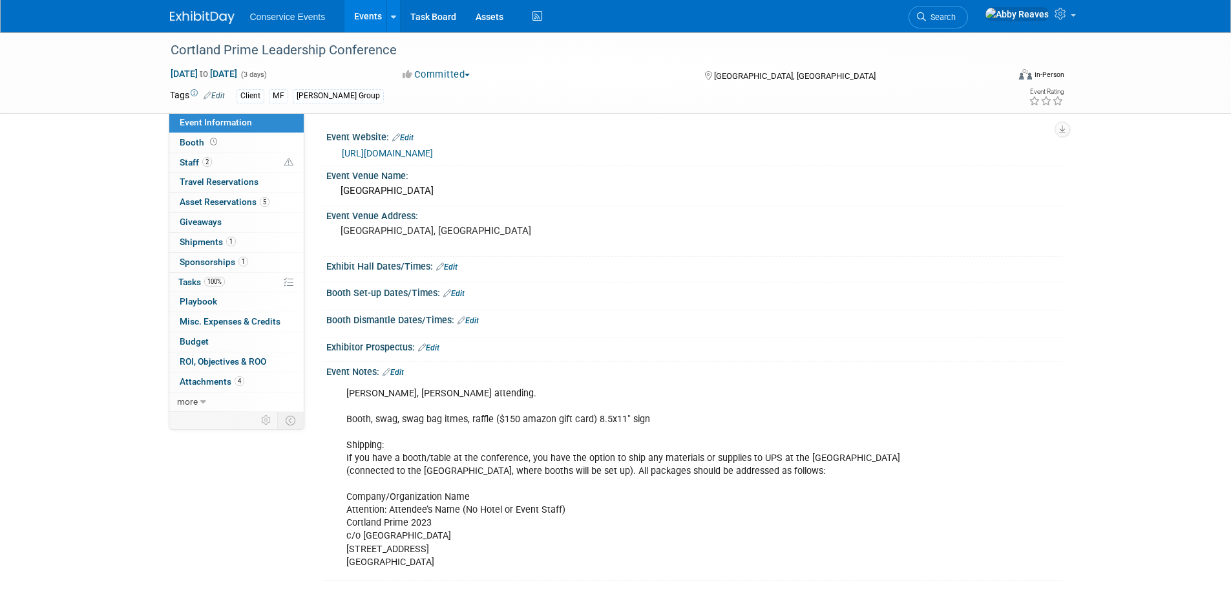
click at [339, 16] on li "Conservice Events" at bounding box center [297, 12] width 94 height 19
click at [344, 16] on link "Events" at bounding box center [367, 16] width 47 height 32
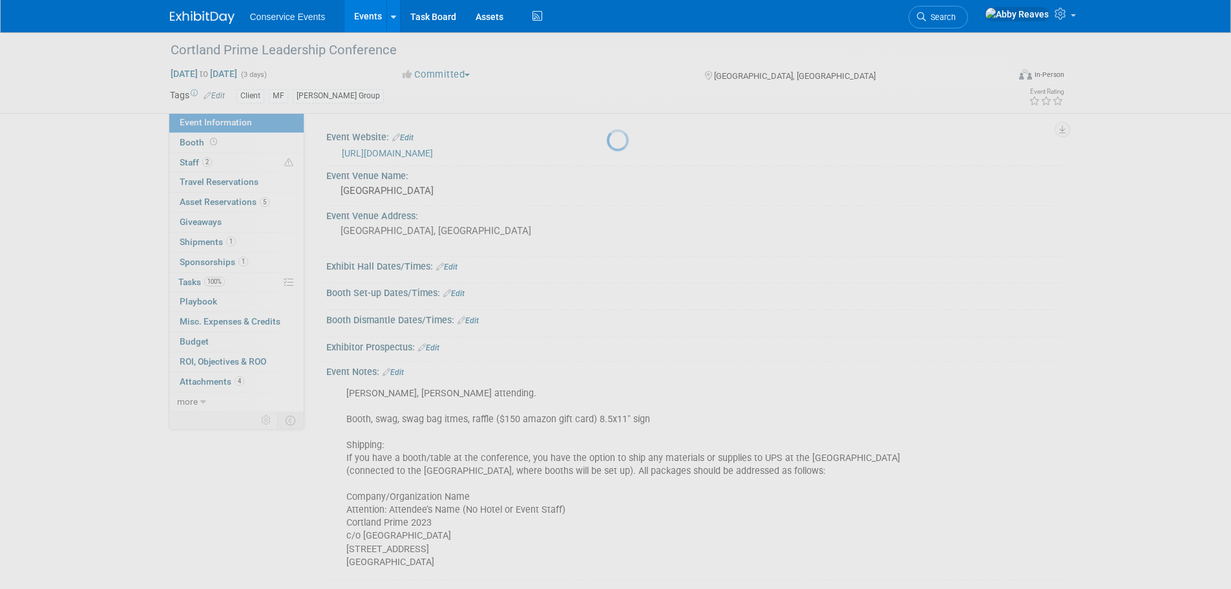
click at [349, 16] on link "Events" at bounding box center [367, 16] width 47 height 32
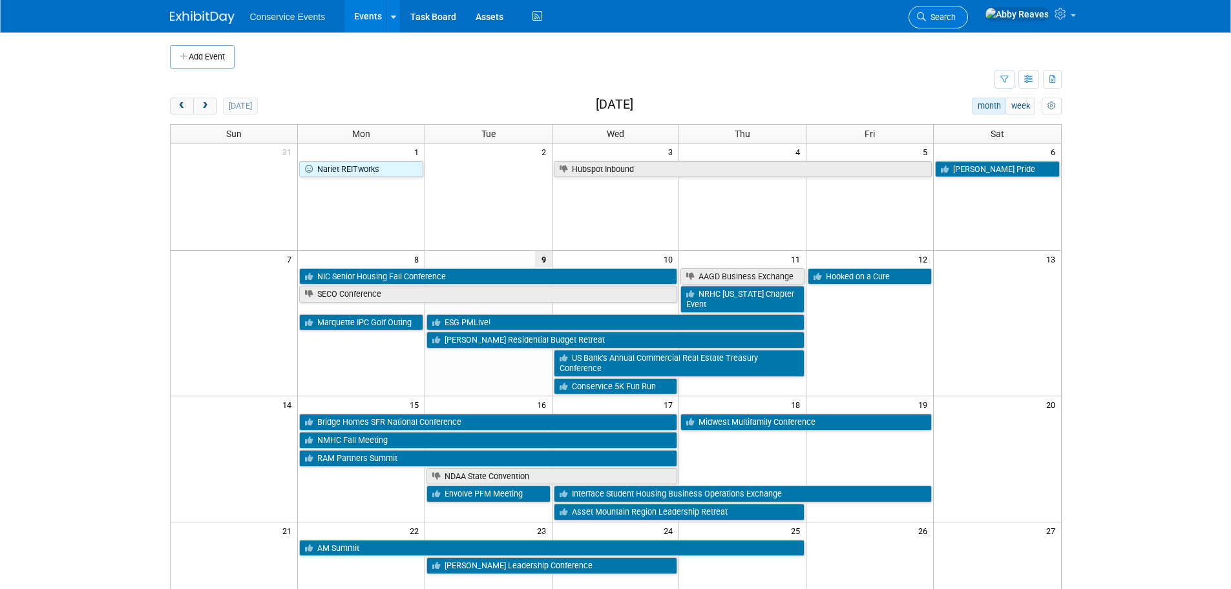
click at [926, 12] on icon at bounding box center [921, 16] width 9 height 9
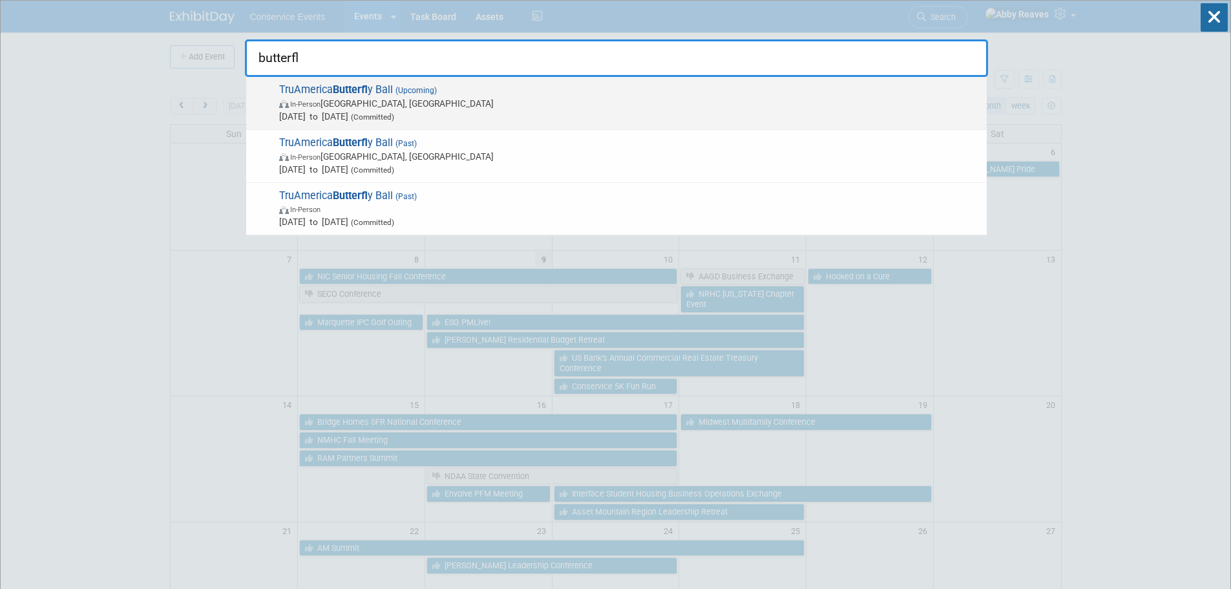
type input "butterfl"
click at [455, 107] on span "In-Person Los Angeles, CA" at bounding box center [629, 103] width 701 height 13
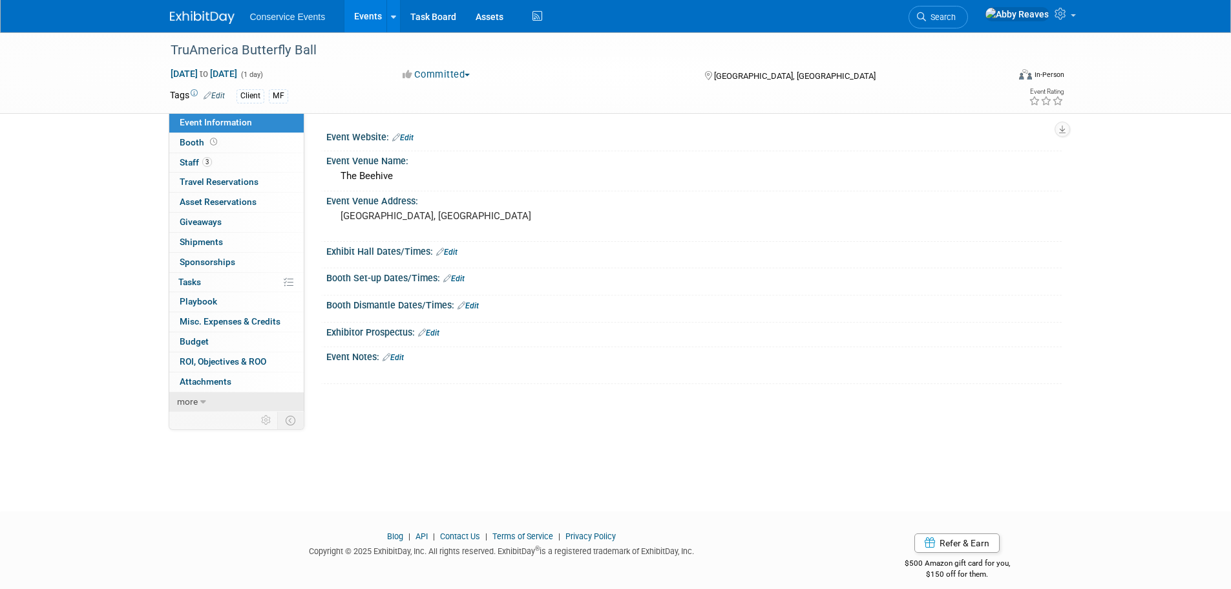
click at [260, 392] on link "more" at bounding box center [236, 401] width 134 height 19
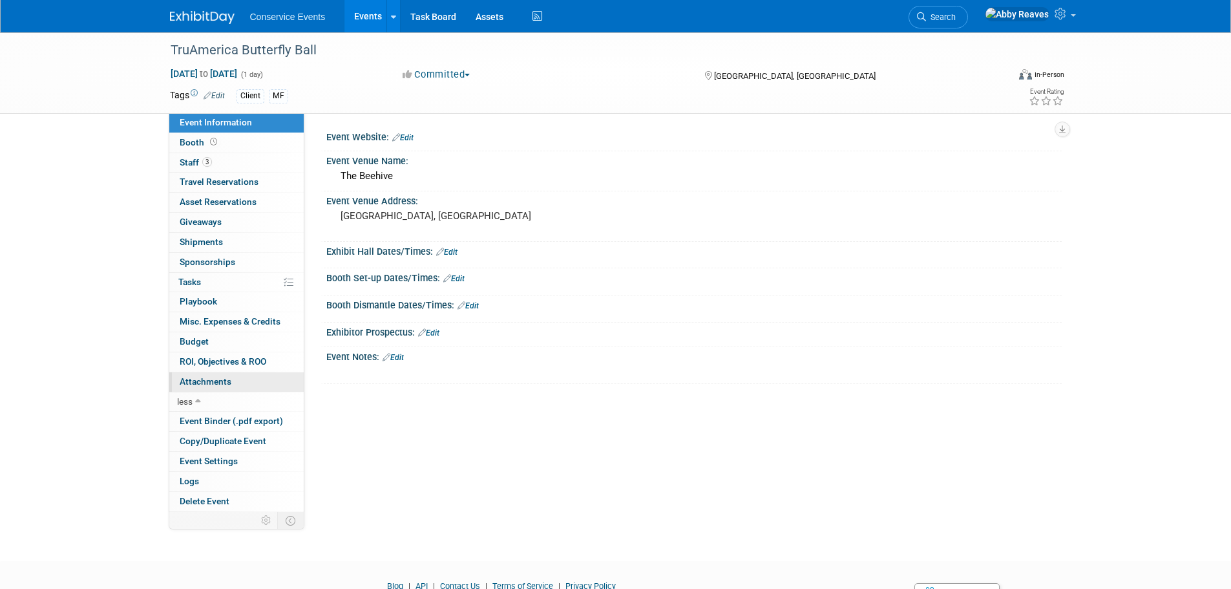
click at [254, 386] on link "0 Attachments 0" at bounding box center [236, 381] width 134 height 19
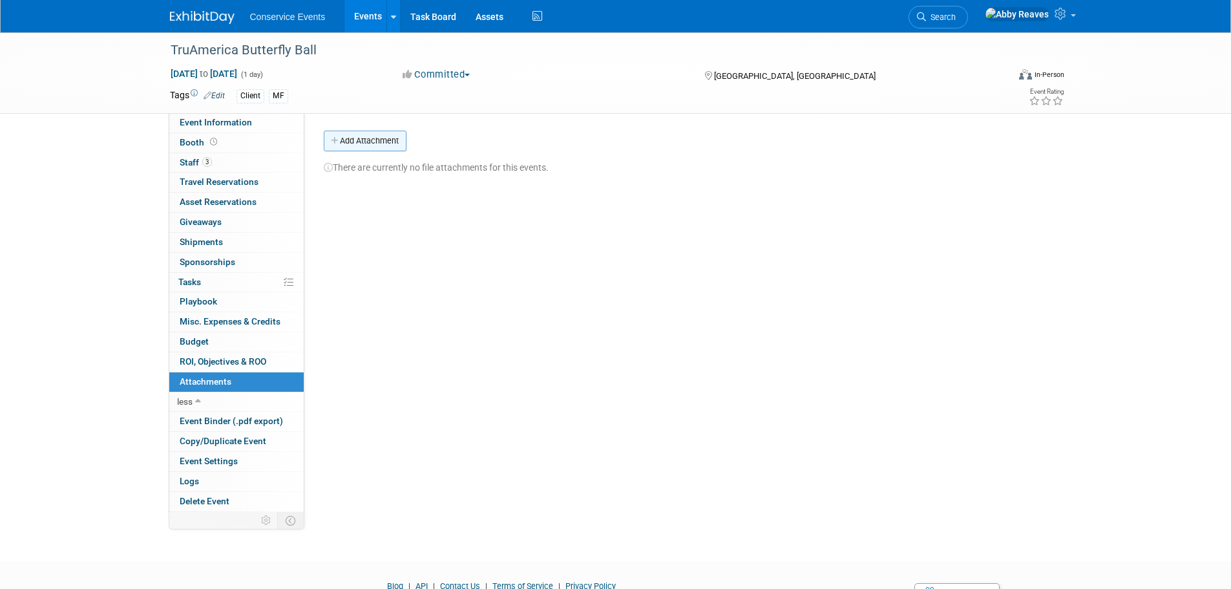
click at [352, 140] on button "Add Attachment" at bounding box center [365, 141] width 83 height 21
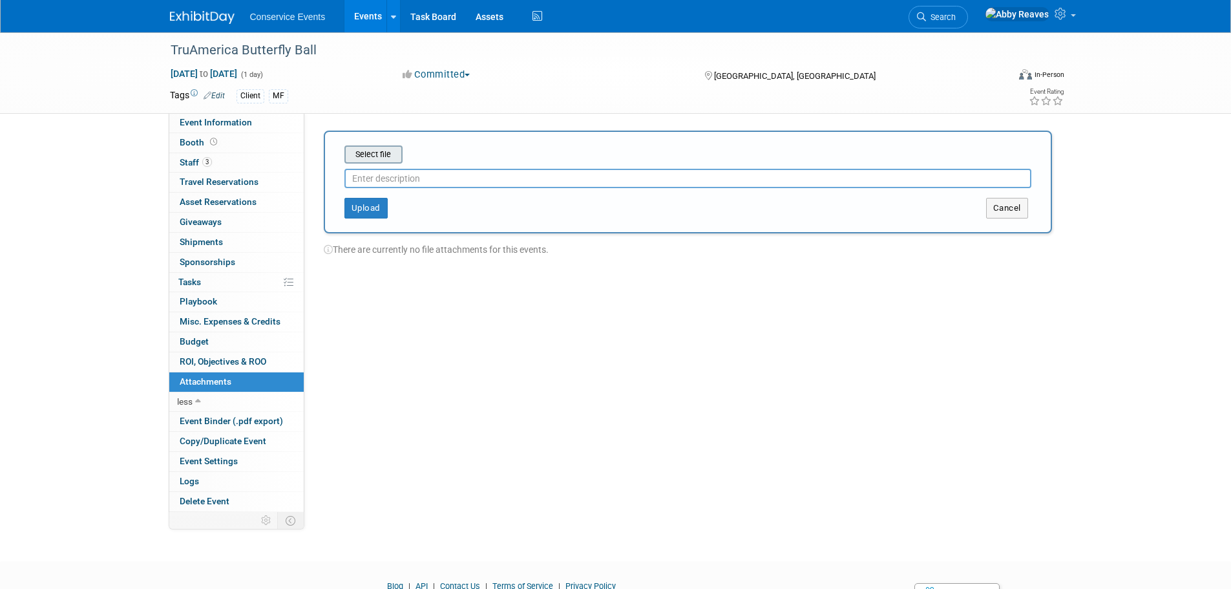
click at [390, 153] on input "file" at bounding box center [325, 155] width 154 height 16
type input "ad"
click at [356, 198] on button "Upload" at bounding box center [365, 203] width 43 height 21
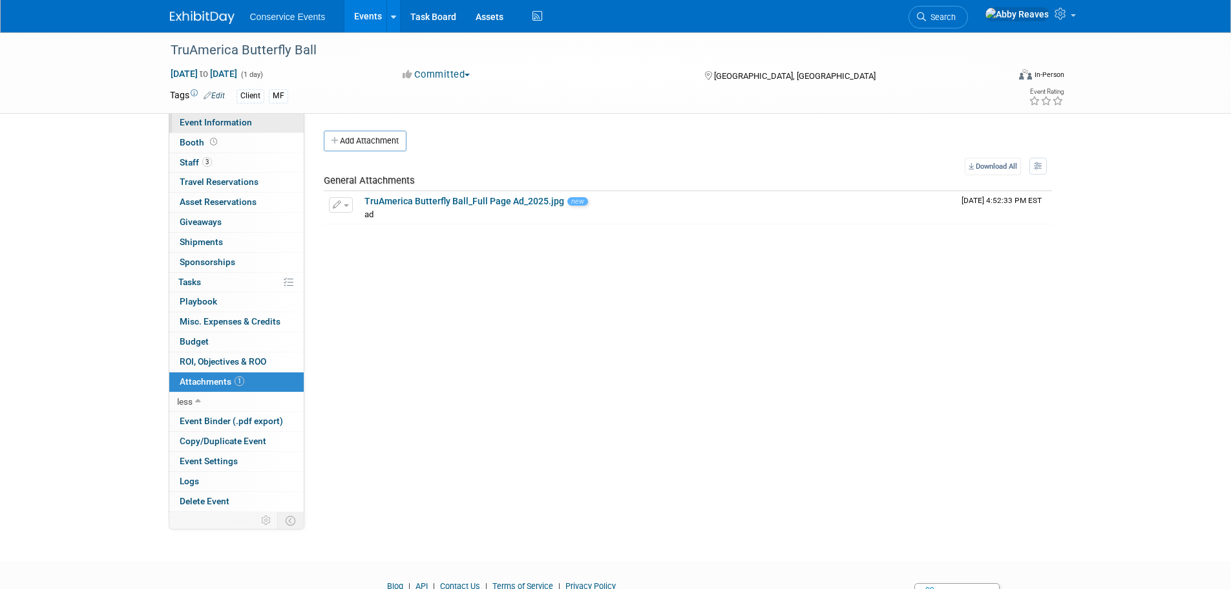
click at [253, 123] on link "Event Information" at bounding box center [236, 122] width 134 height 19
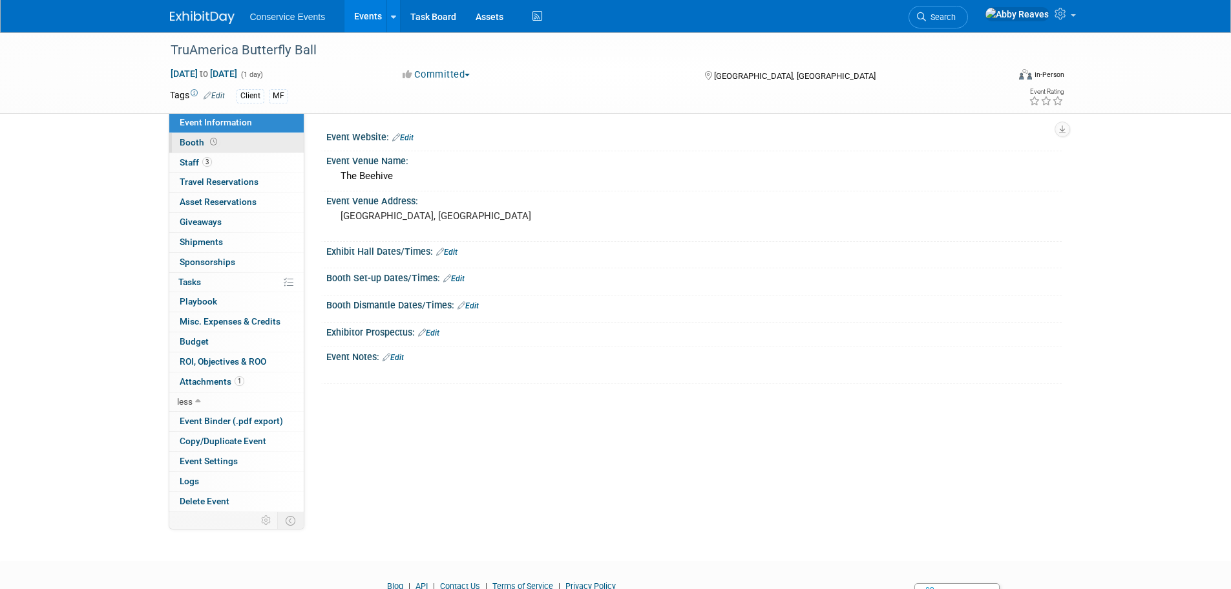
click at [240, 151] on link "Booth" at bounding box center [236, 142] width 134 height 19
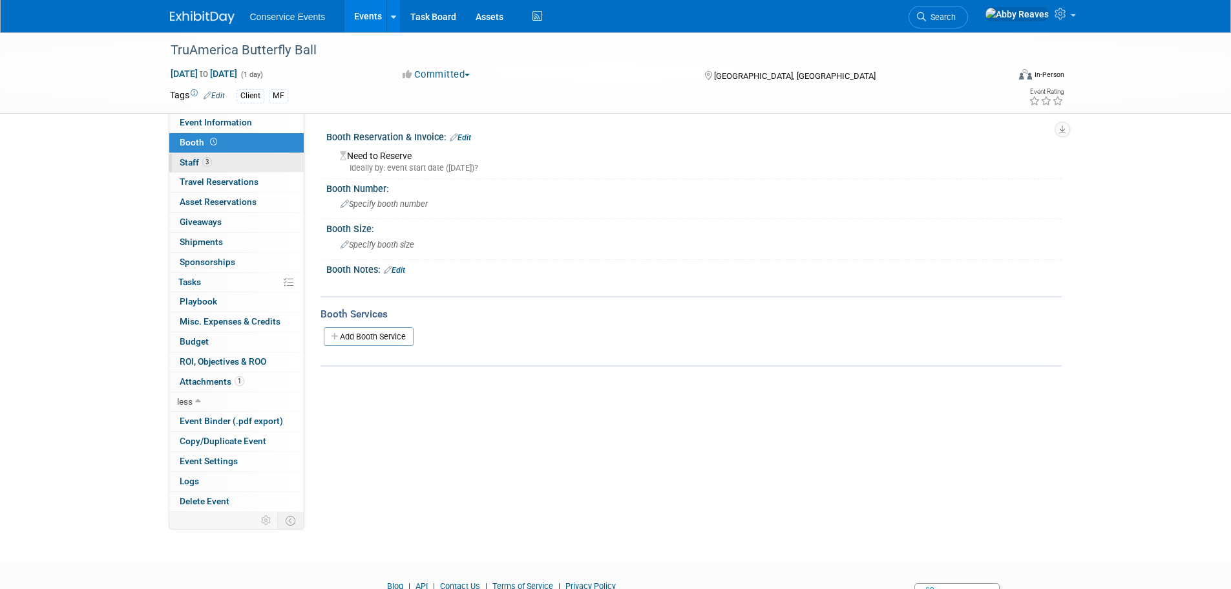
click at [240, 156] on link "3 Staff 3" at bounding box center [236, 162] width 134 height 19
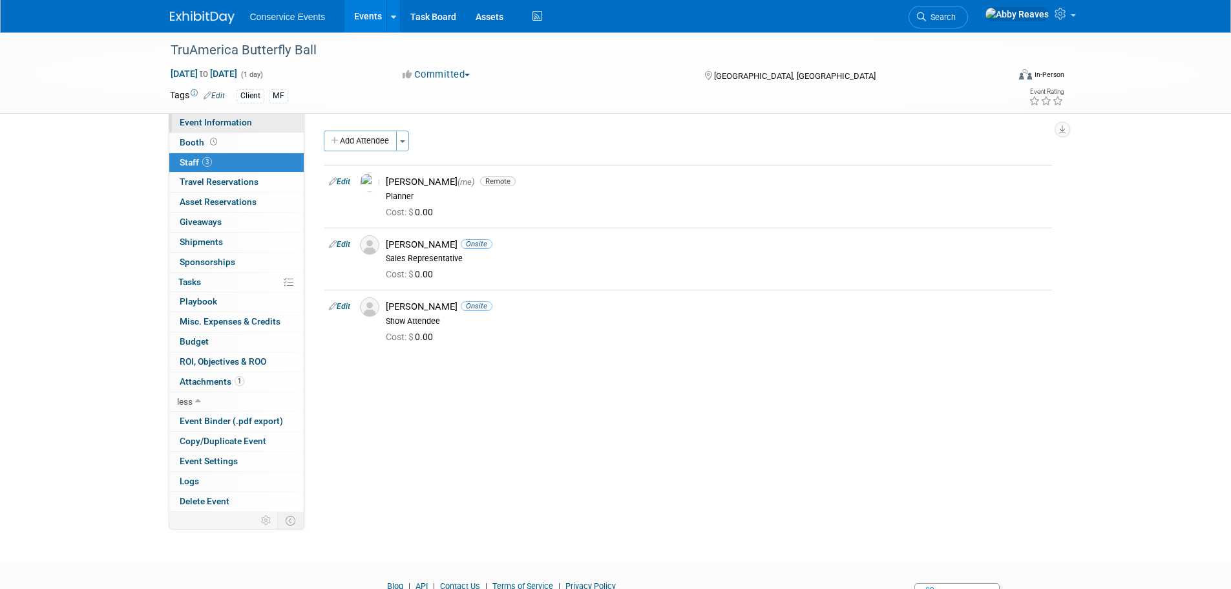
click at [252, 123] on link "Event Information" at bounding box center [236, 122] width 134 height 19
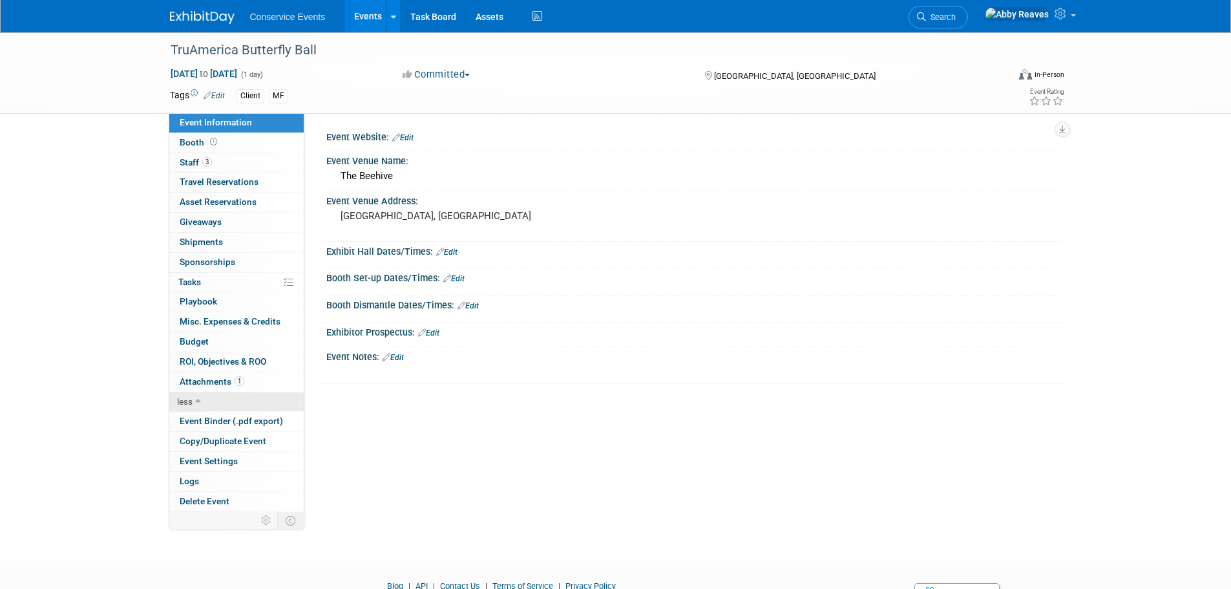
click at [174, 408] on link "less" at bounding box center [236, 401] width 134 height 19
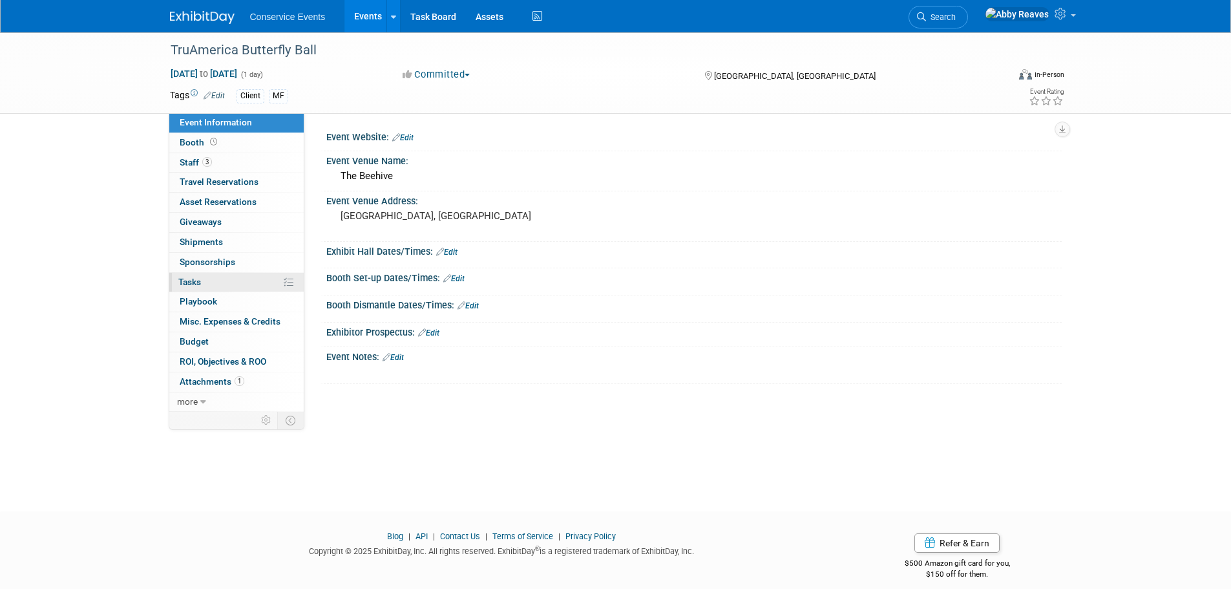
click at [267, 280] on link "0% Tasks 0%" at bounding box center [236, 282] width 134 height 19
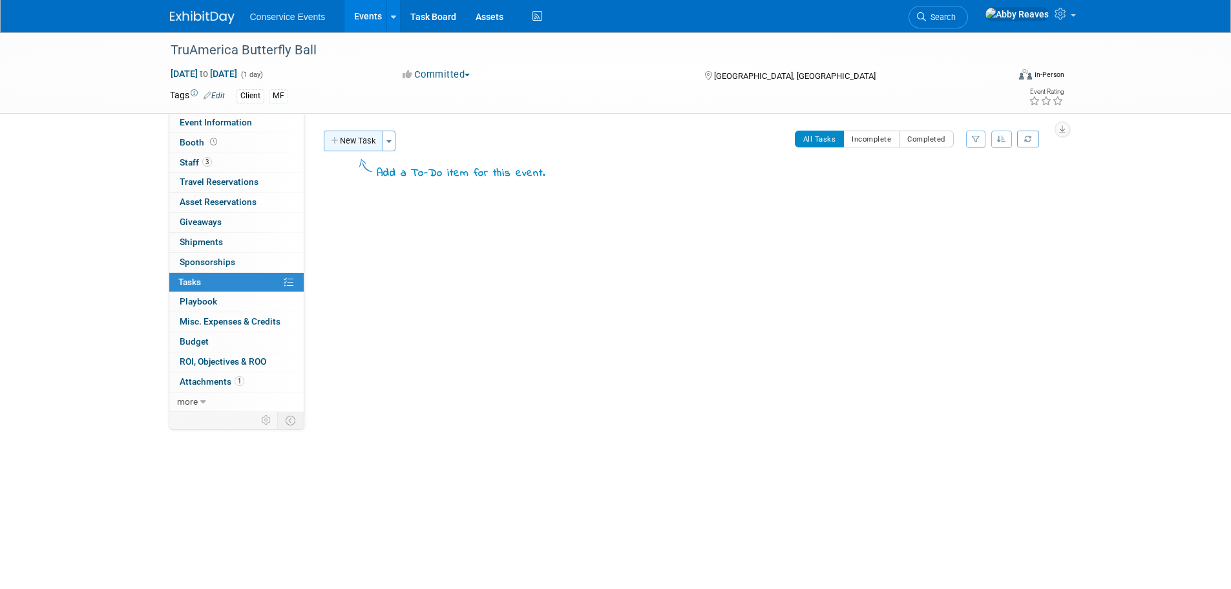
click at [372, 142] on button "New Task" at bounding box center [353, 141] width 59 height 21
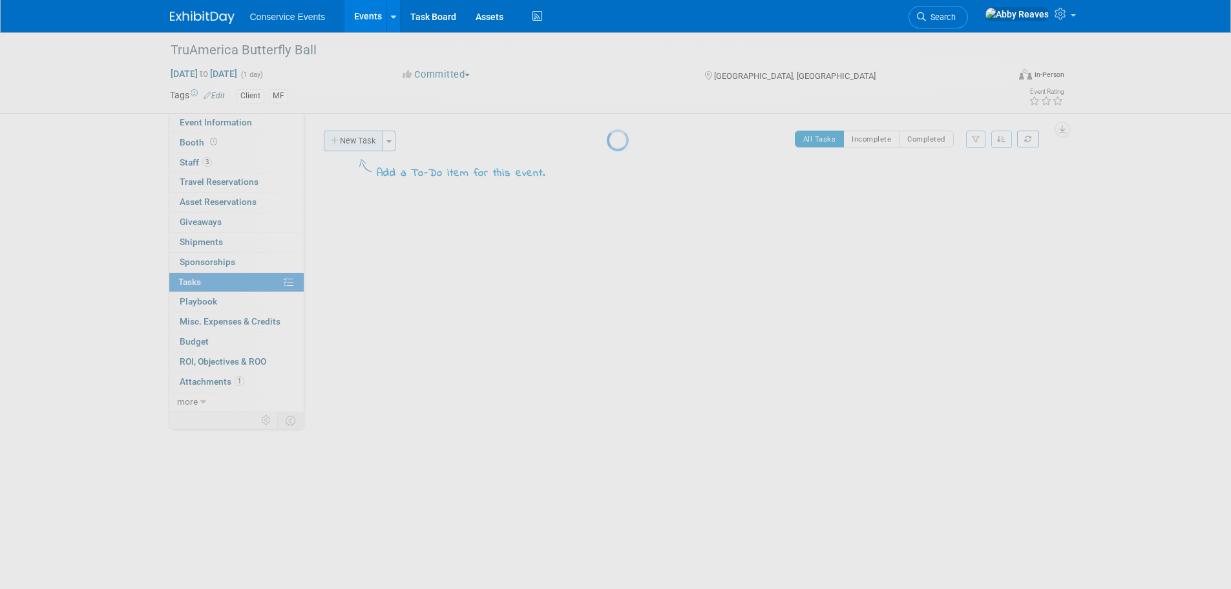
select select "8"
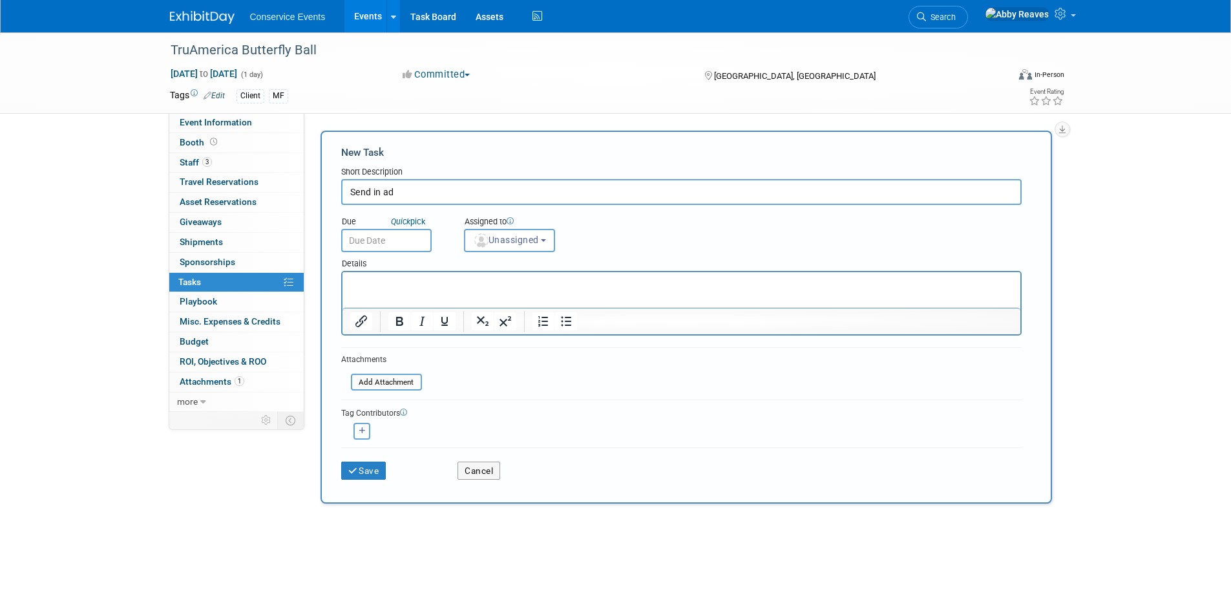
type input "Send in ad"
click at [364, 250] on body "Conservice Events Events Add Event Bulk Upload Events Shareable Event Boards Re…" at bounding box center [615, 294] width 1231 height 589
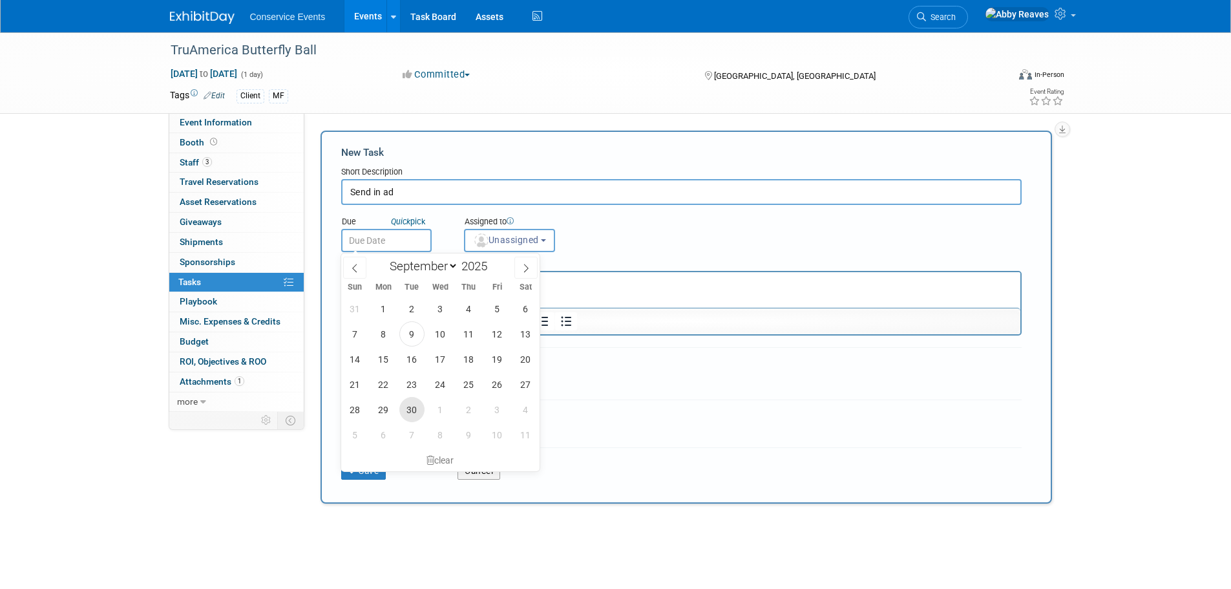
click at [413, 408] on span "30" at bounding box center [411, 409] width 25 height 25
type input "Sep 30, 2025"
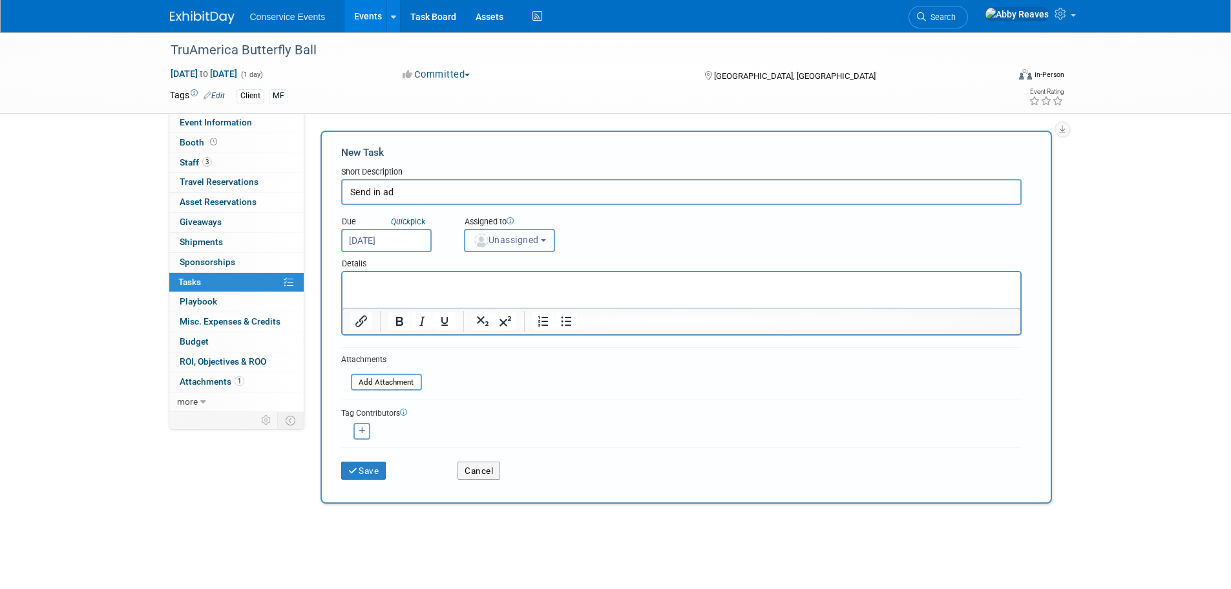
click at [489, 235] on span "Unassigned" at bounding box center [506, 240] width 66 height 10
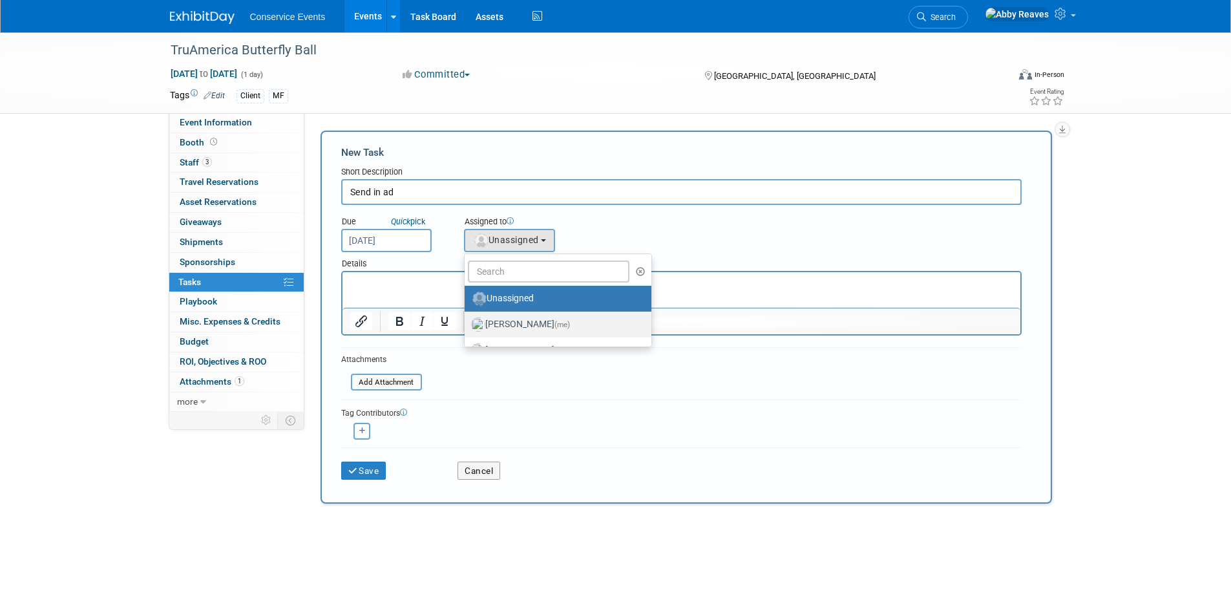
click at [507, 322] on label "Abby Reaves (me)" at bounding box center [554, 324] width 167 height 21
click at [467, 322] on input "Abby Reaves (me)" at bounding box center [462, 323] width 8 height 8
select select "888e4ed3-42fd-4820-a89e-ed4ce941d196"
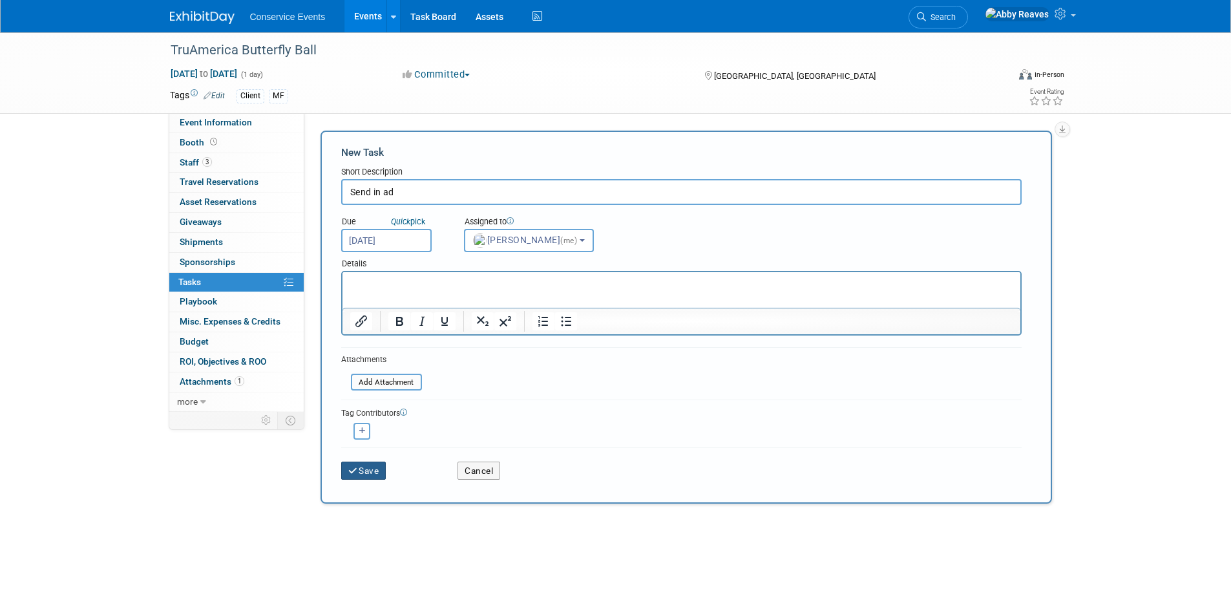
click at [374, 476] on button "Save" at bounding box center [363, 470] width 45 height 18
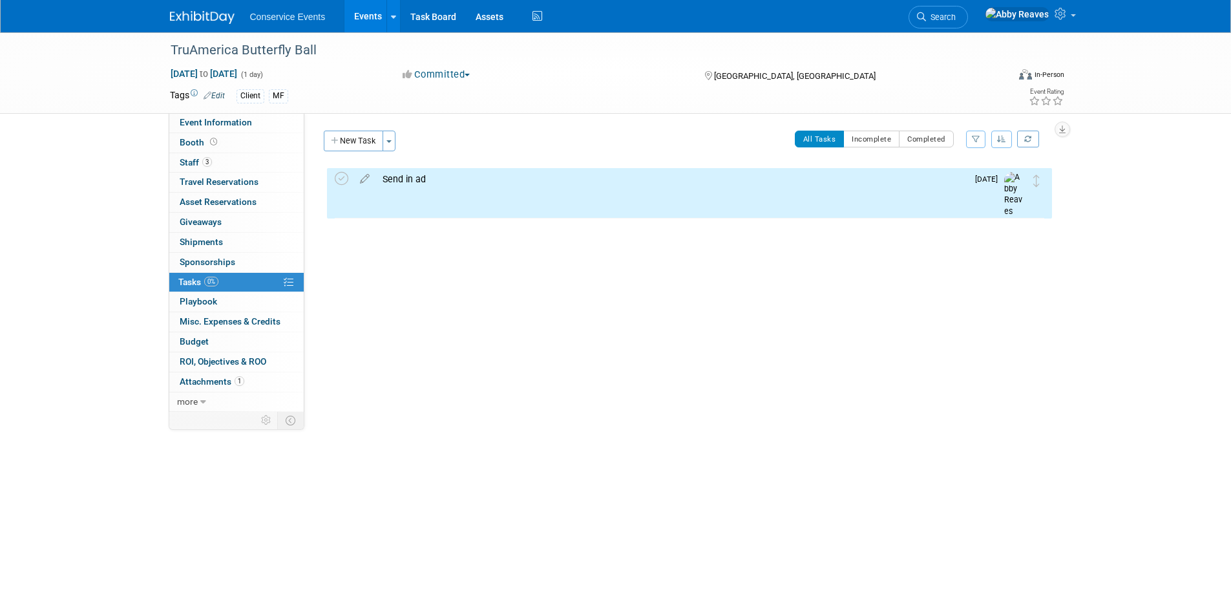
click at [348, 178] on td at bounding box center [344, 193] width 19 height 50
click at [343, 178] on icon at bounding box center [342, 179] width 14 height 14
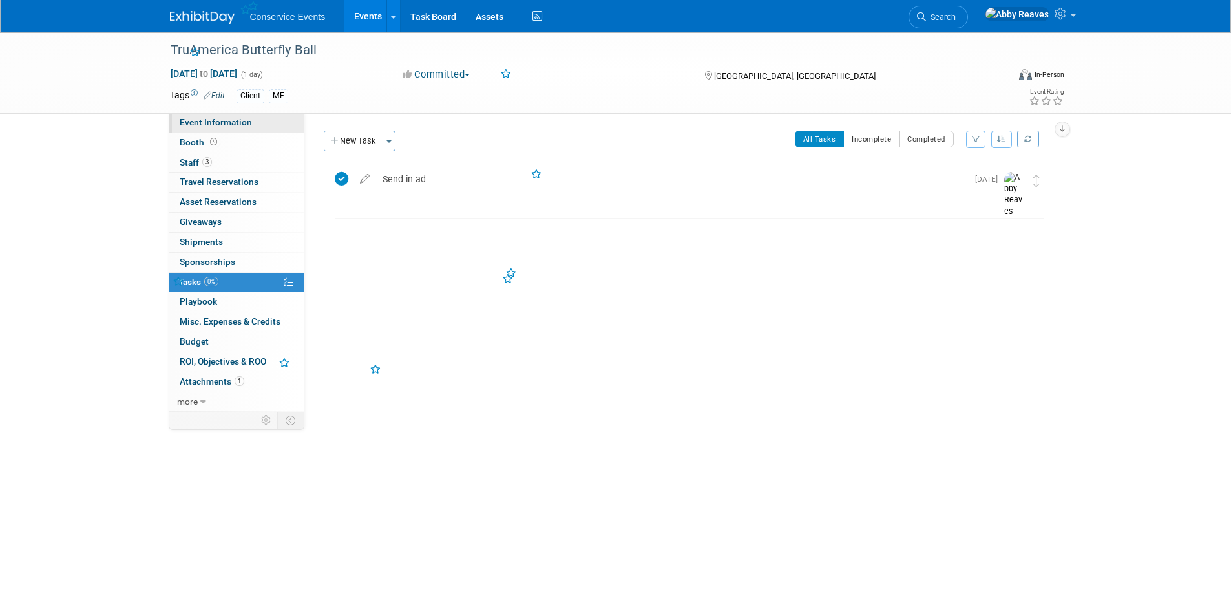
click at [231, 122] on span "Event Information" at bounding box center [216, 122] width 72 height 10
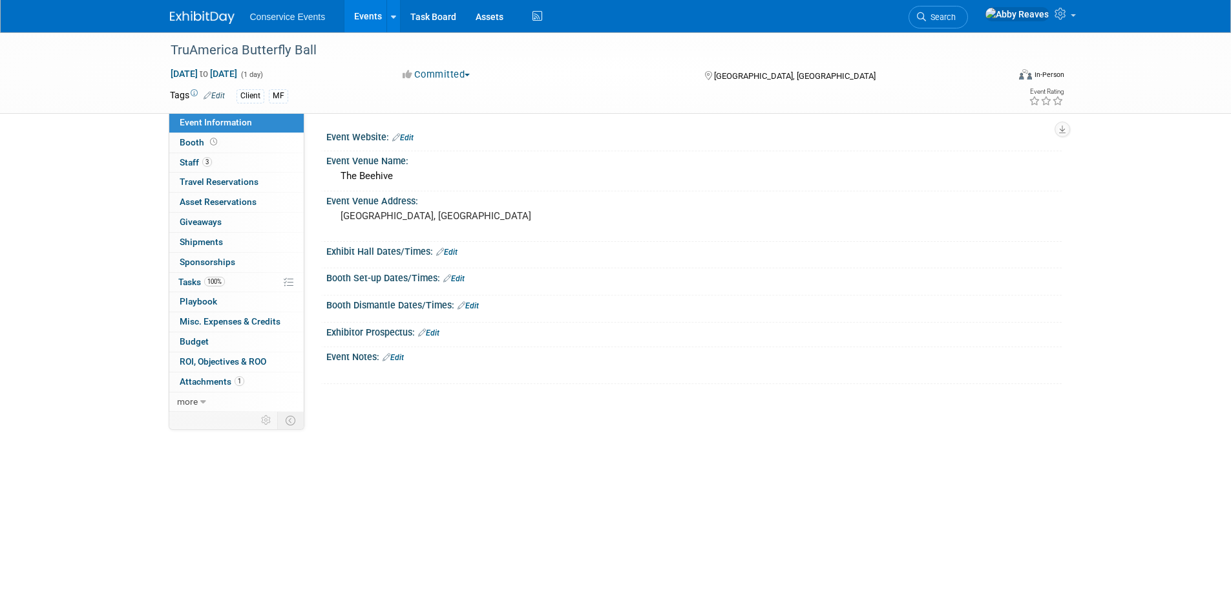
click at [364, 6] on link "Events" at bounding box center [367, 16] width 47 height 32
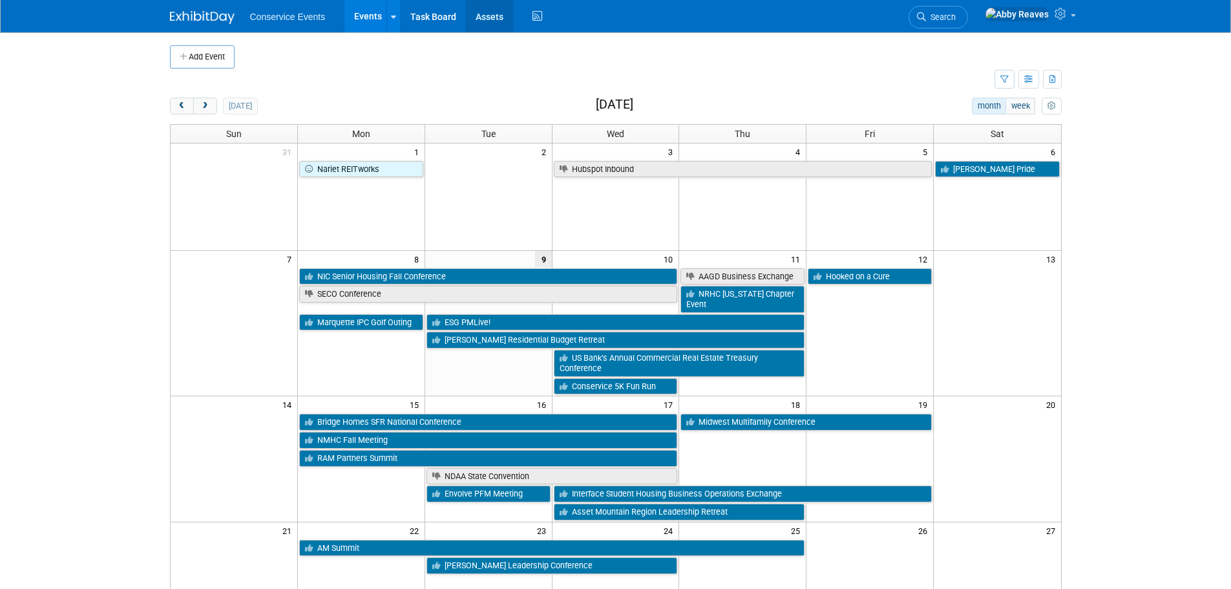
click at [487, 23] on link "Assets" at bounding box center [489, 16] width 47 height 32
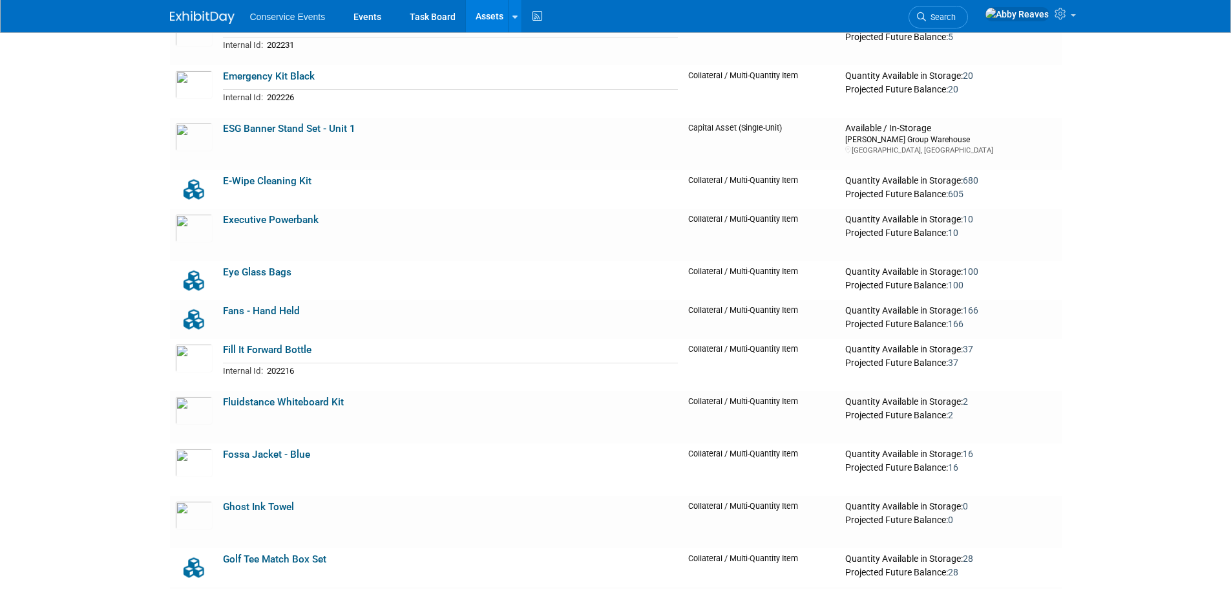
scroll to position [3167, 0]
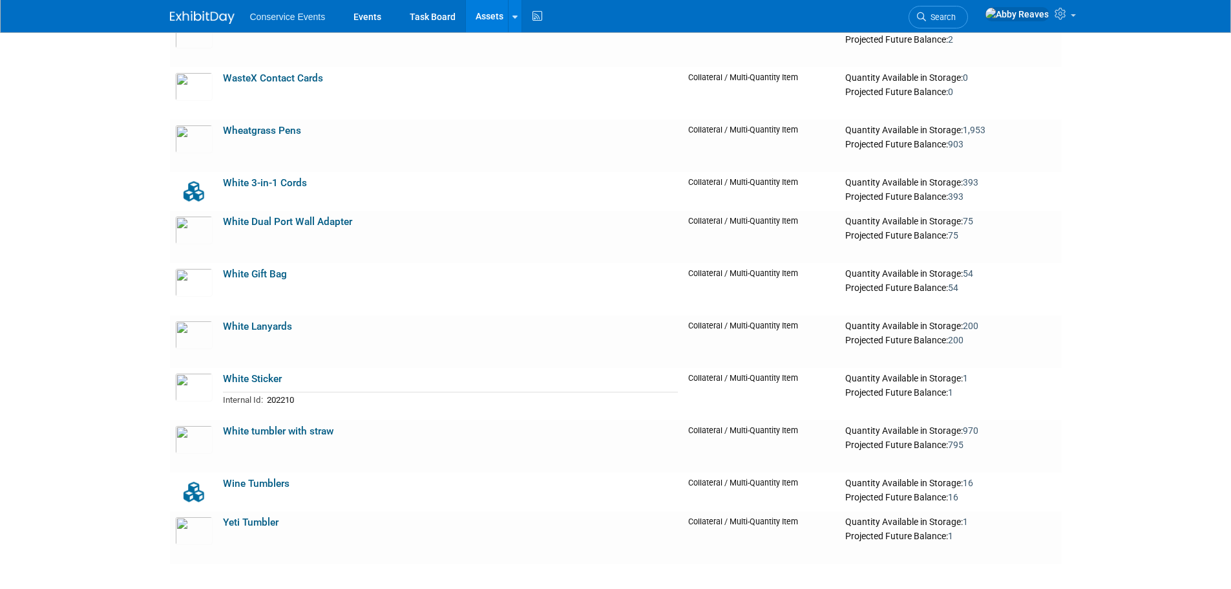
scroll to position [11456, 0]
click at [359, 21] on link "Events" at bounding box center [367, 16] width 47 height 32
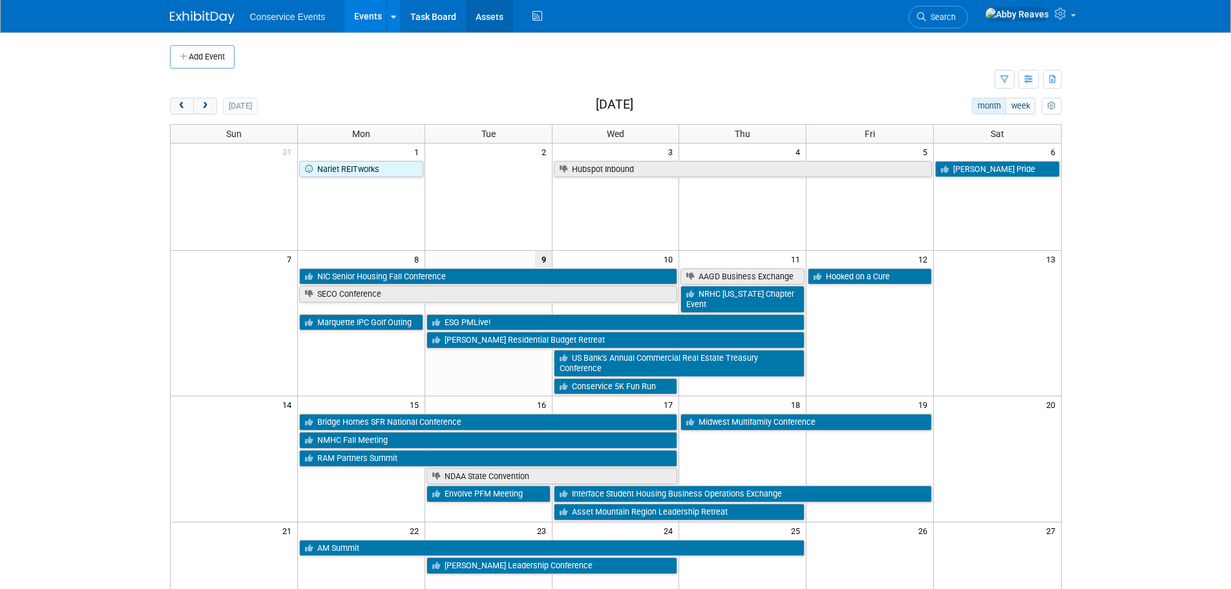
click at [474, 19] on link "Assets" at bounding box center [489, 16] width 47 height 32
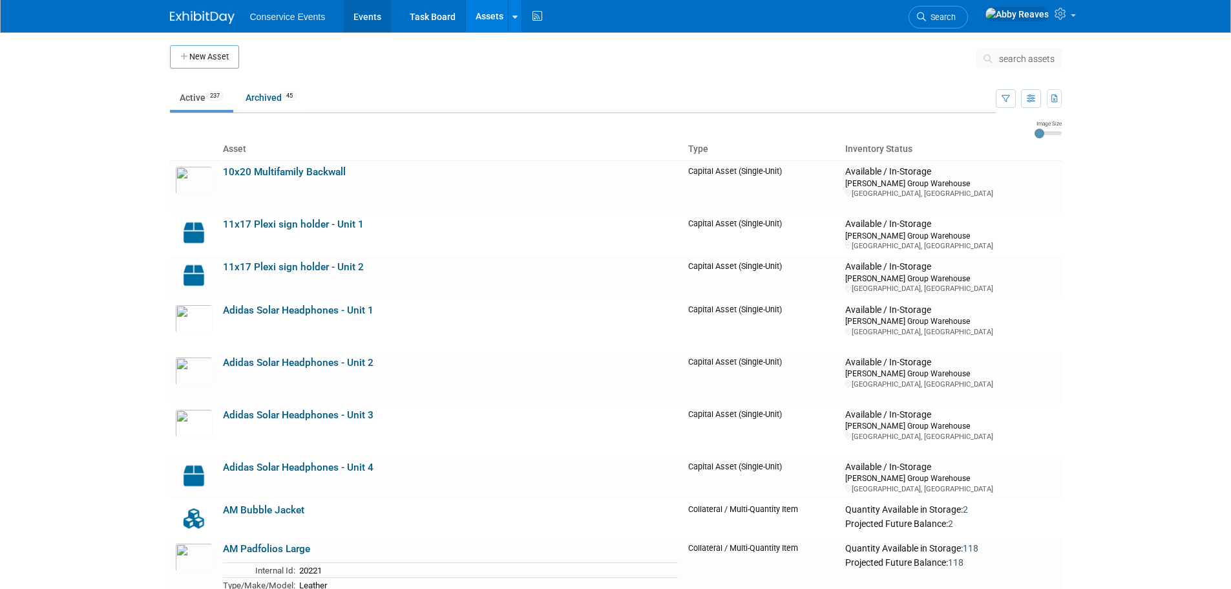
click at [372, 18] on link "Events" at bounding box center [367, 16] width 47 height 32
